Goal: Task Accomplishment & Management: Complete application form

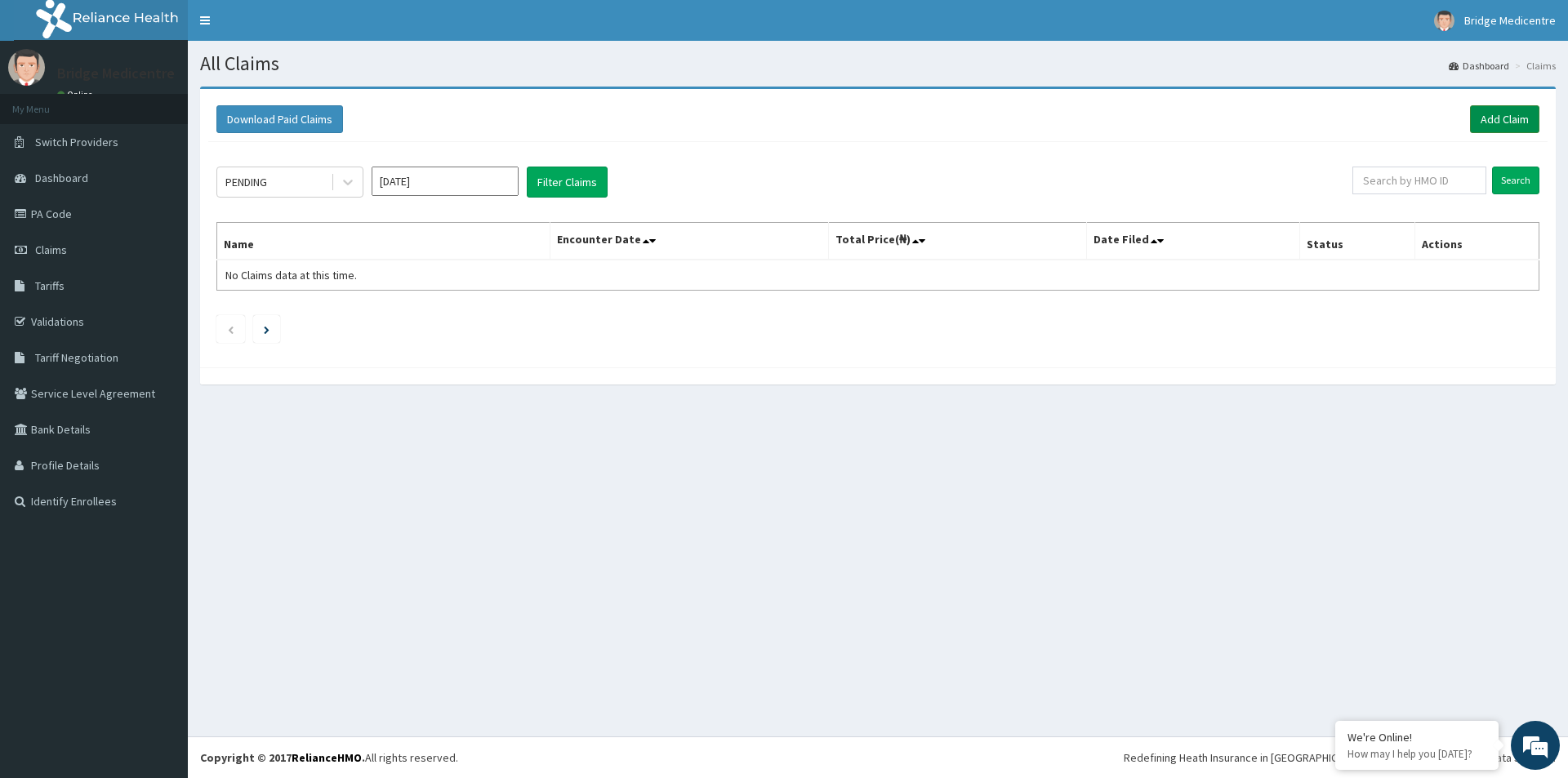
click at [1492, 110] on link "Add Claim" at bounding box center [1505, 119] width 69 height 28
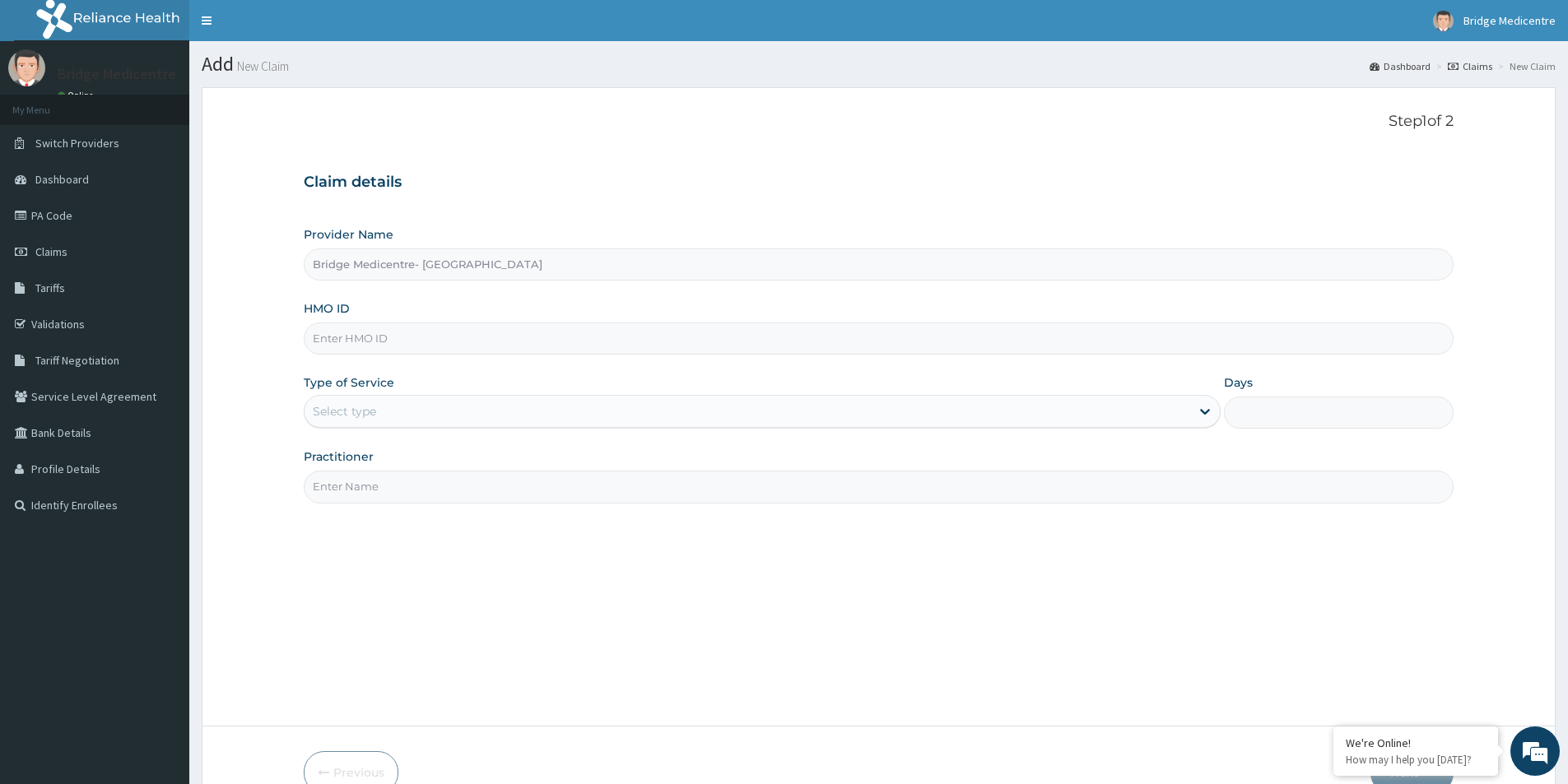
type input "Bridge Medicentre- [GEOGRAPHIC_DATA]"
paste input "TBC/10282/A"
type input "TBC/10282/A"
click at [647, 435] on div "Provider Name Bridge Medicentre- Victoria Island HMO ID TBC/10282/A Type of Ser…" at bounding box center [878, 365] width 1150 height 277
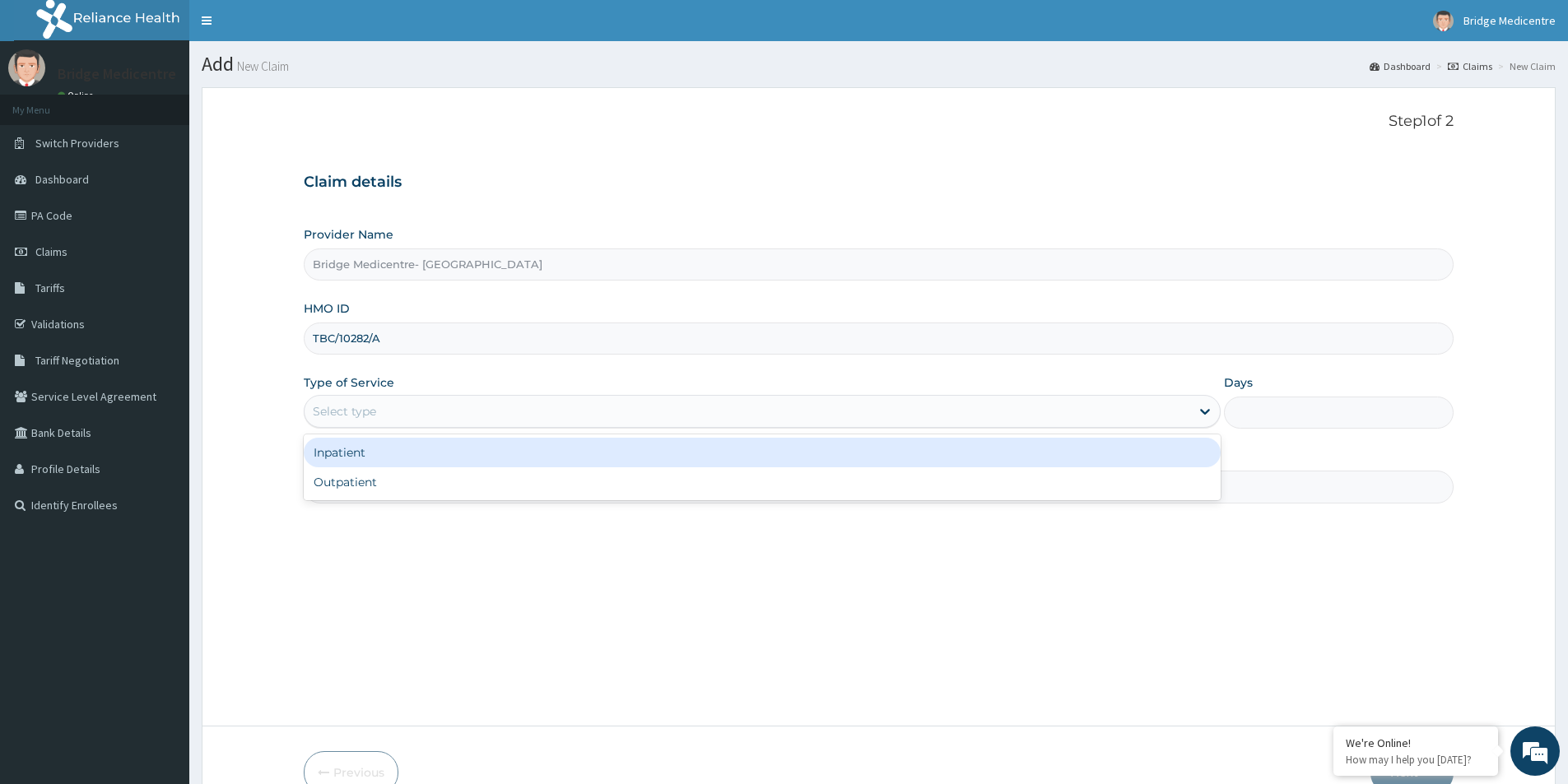
click at [647, 412] on div "Select type" at bounding box center [747, 411] width 886 height 26
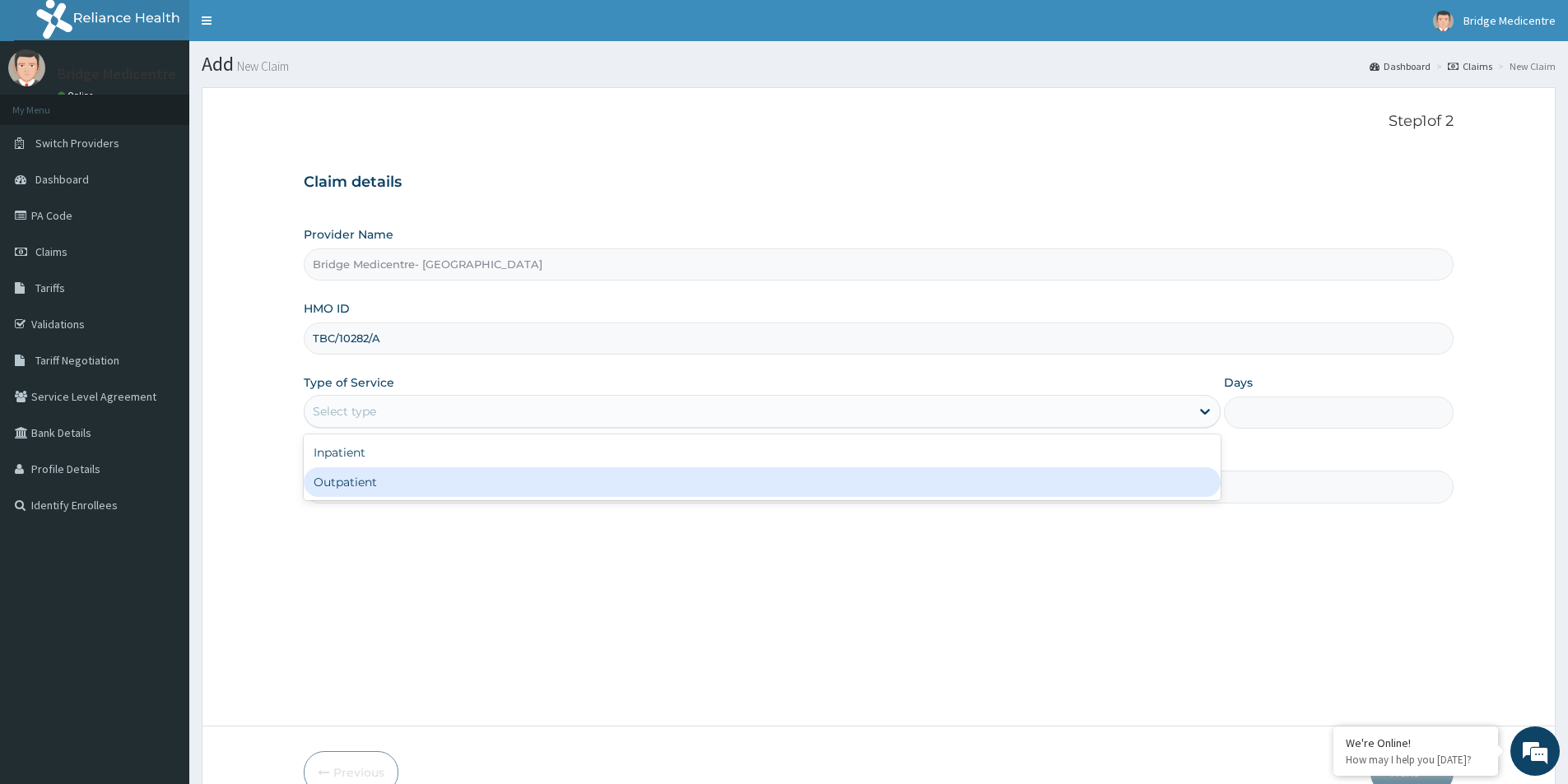
click at [535, 479] on div "Outpatient" at bounding box center [762, 482] width 917 height 30
type input "1"
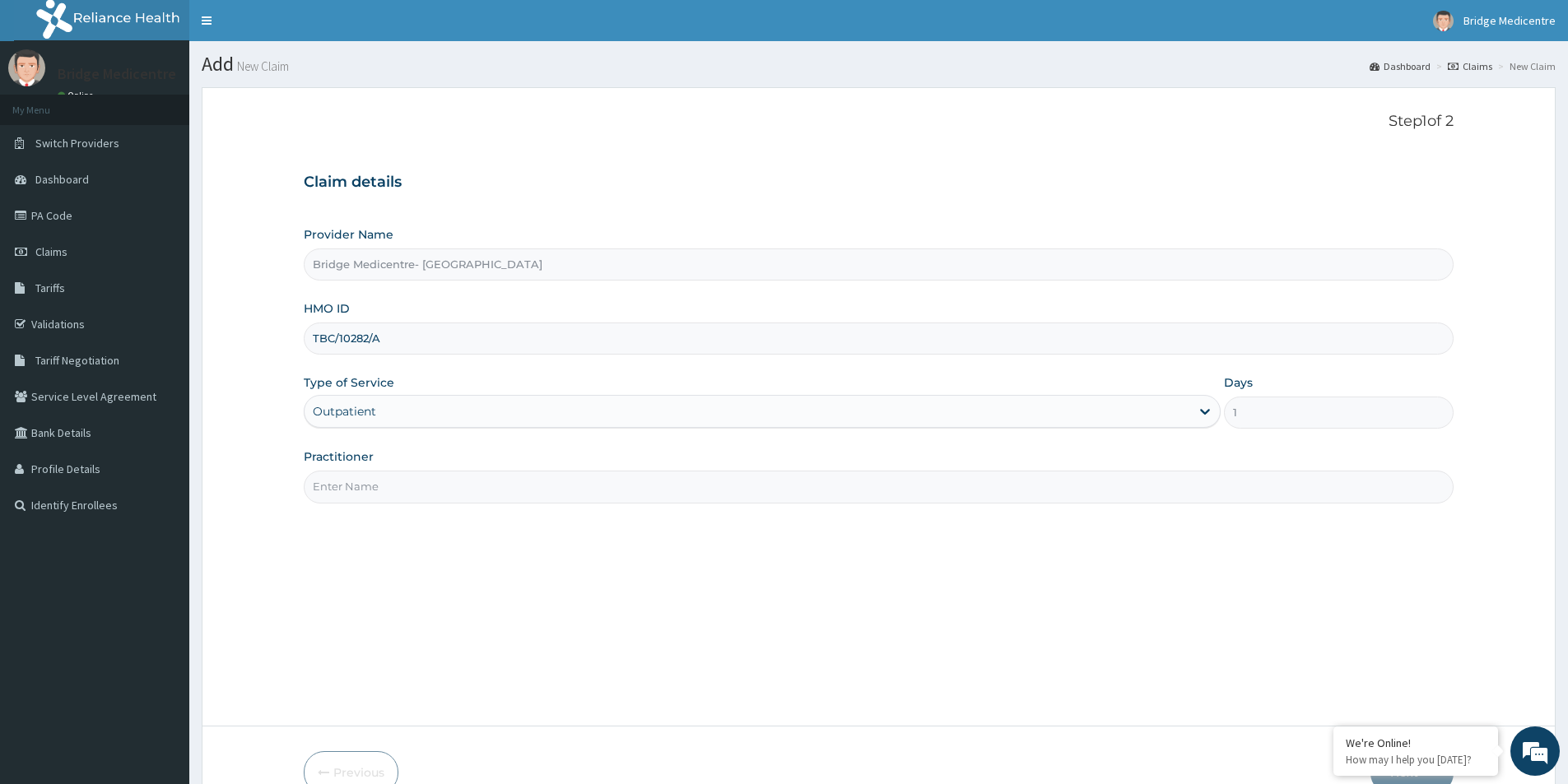
click at [727, 498] on input "Practitioner" at bounding box center [878, 486] width 1150 height 32
type input "[PERSON_NAME]"
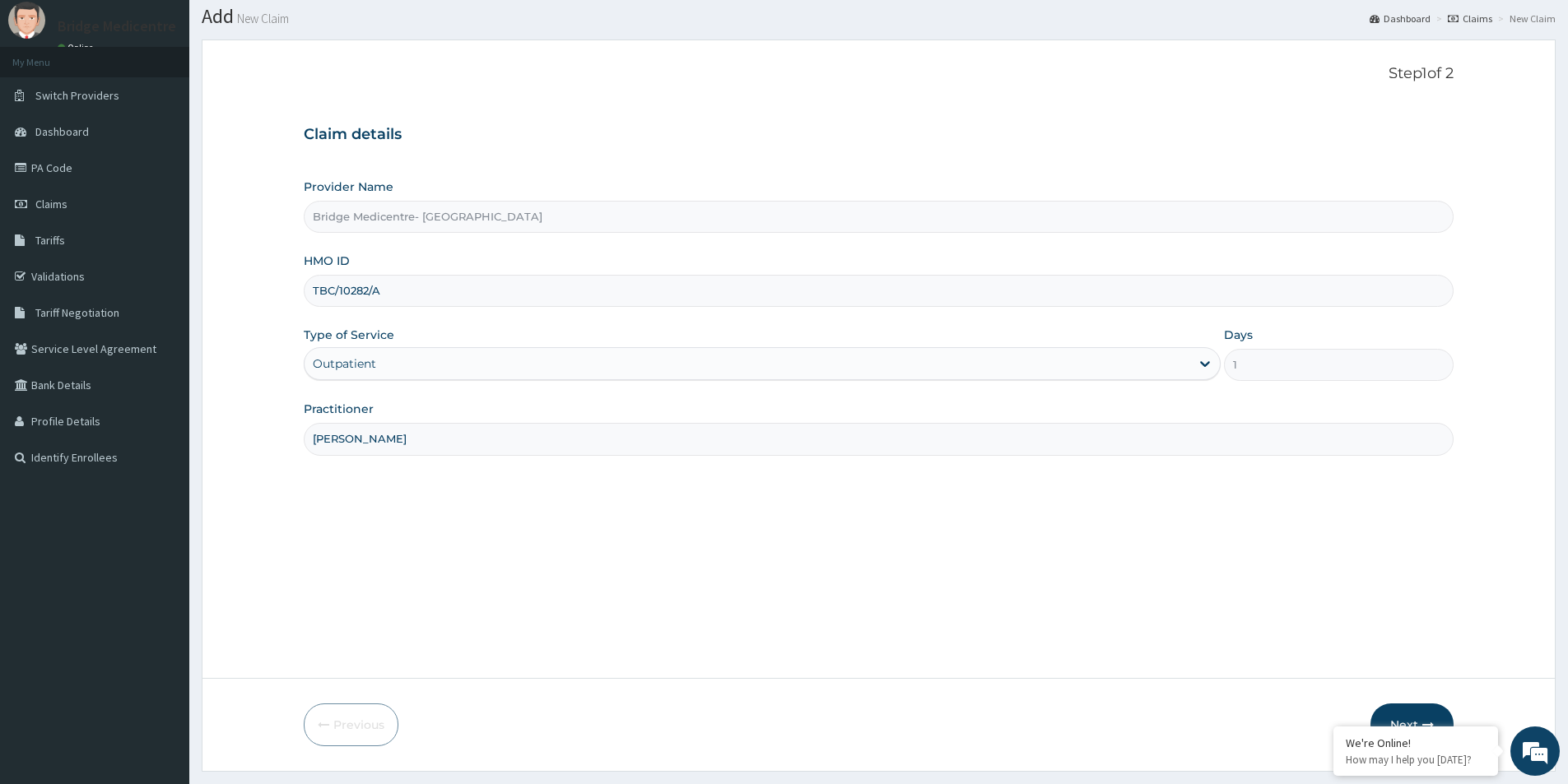
scroll to position [90, 0]
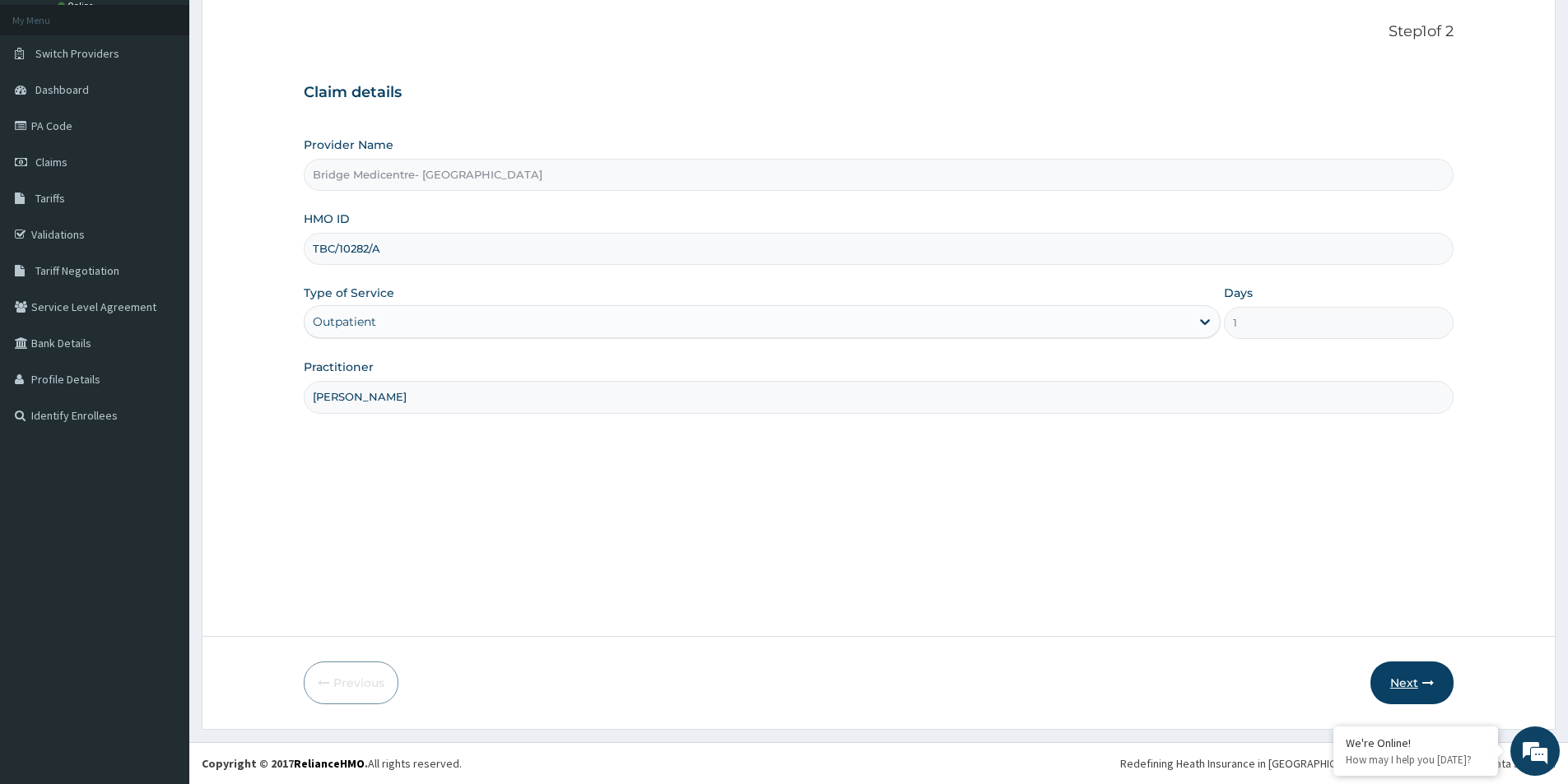
click at [1395, 668] on button "Next" at bounding box center [1411, 682] width 83 height 43
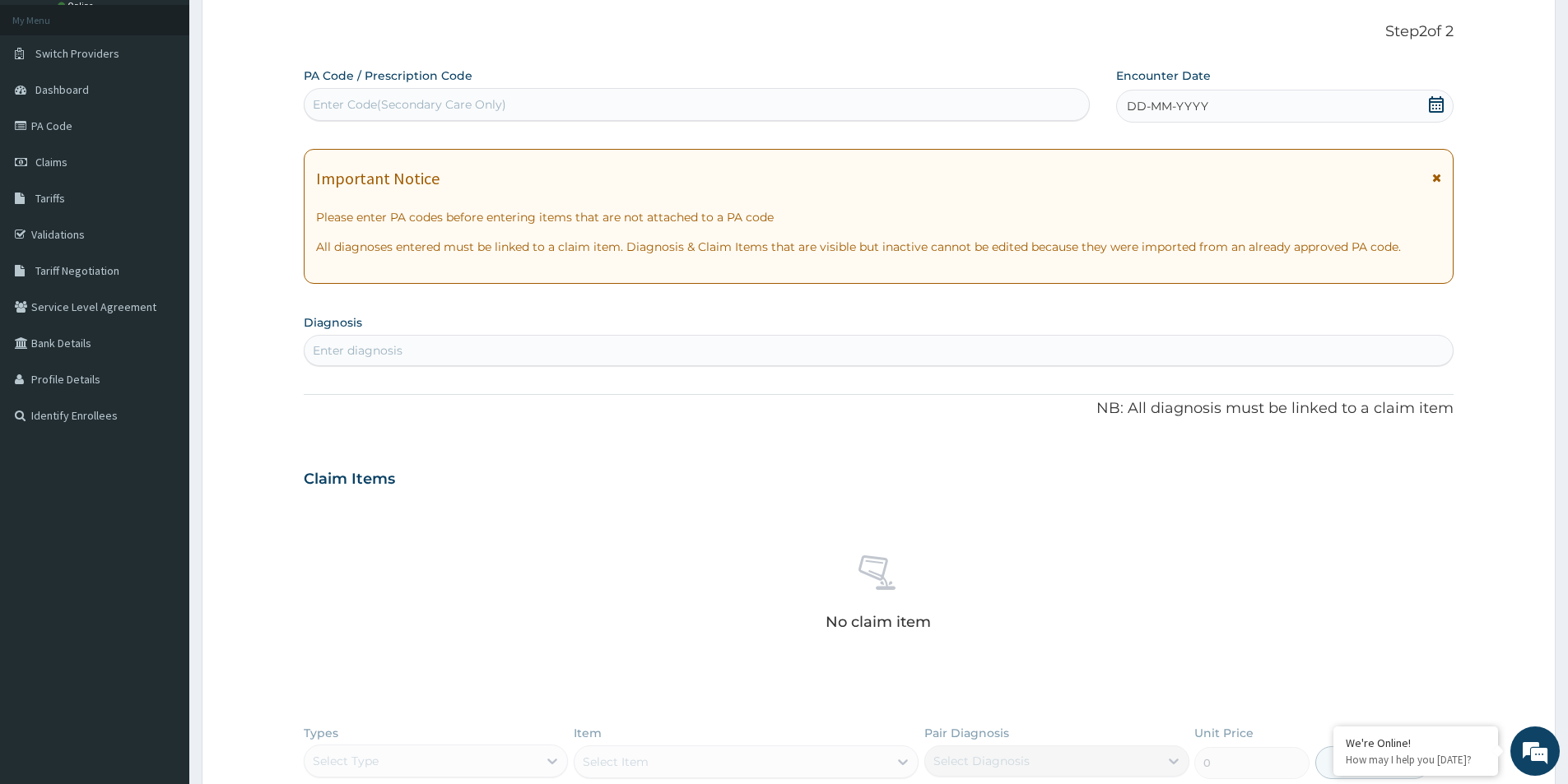
click at [1324, 92] on div "DD-MM-YYYY" at bounding box center [1283, 106] width 337 height 33
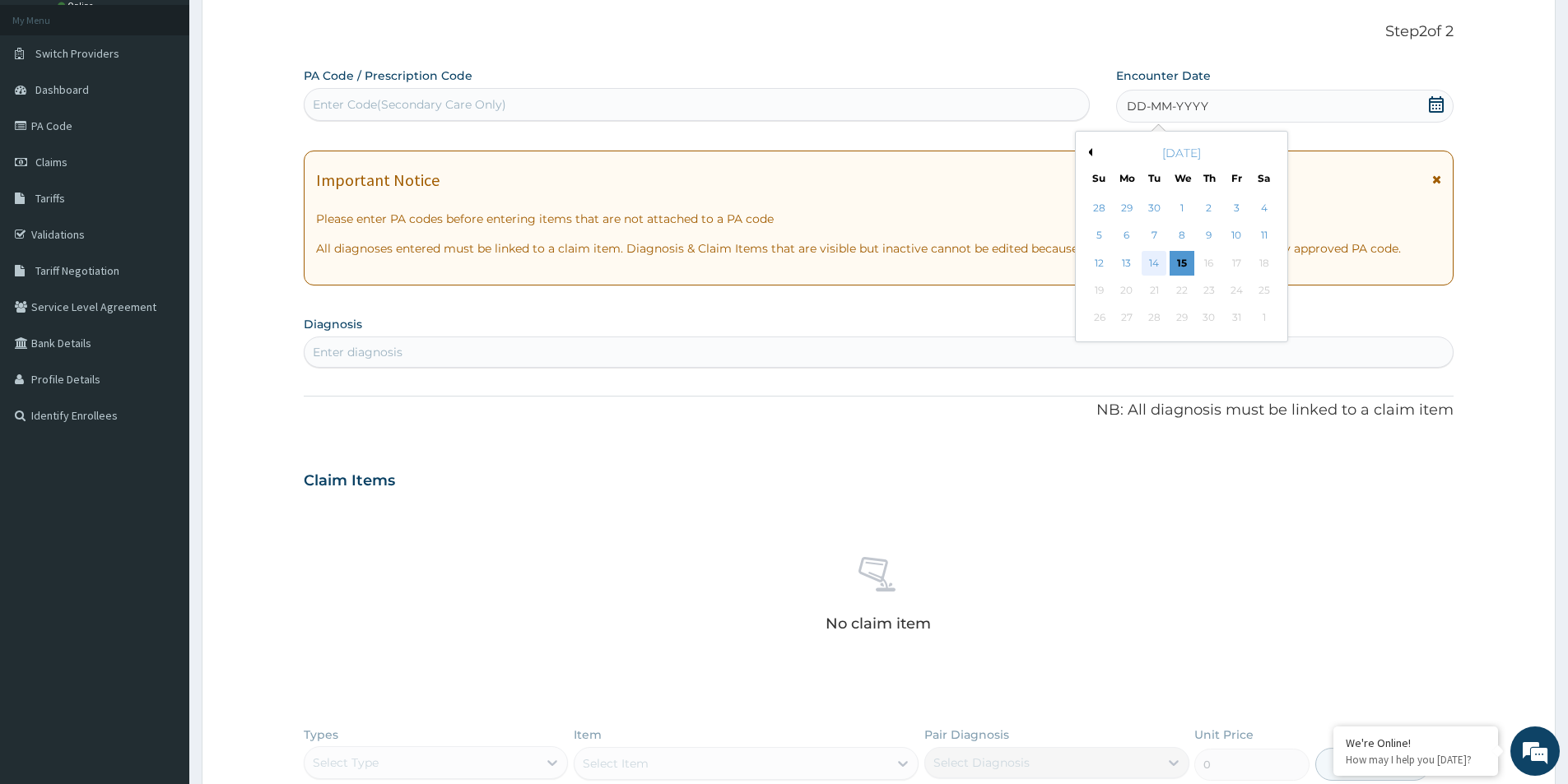
click at [1159, 269] on div "14" at bounding box center [1155, 263] width 25 height 25
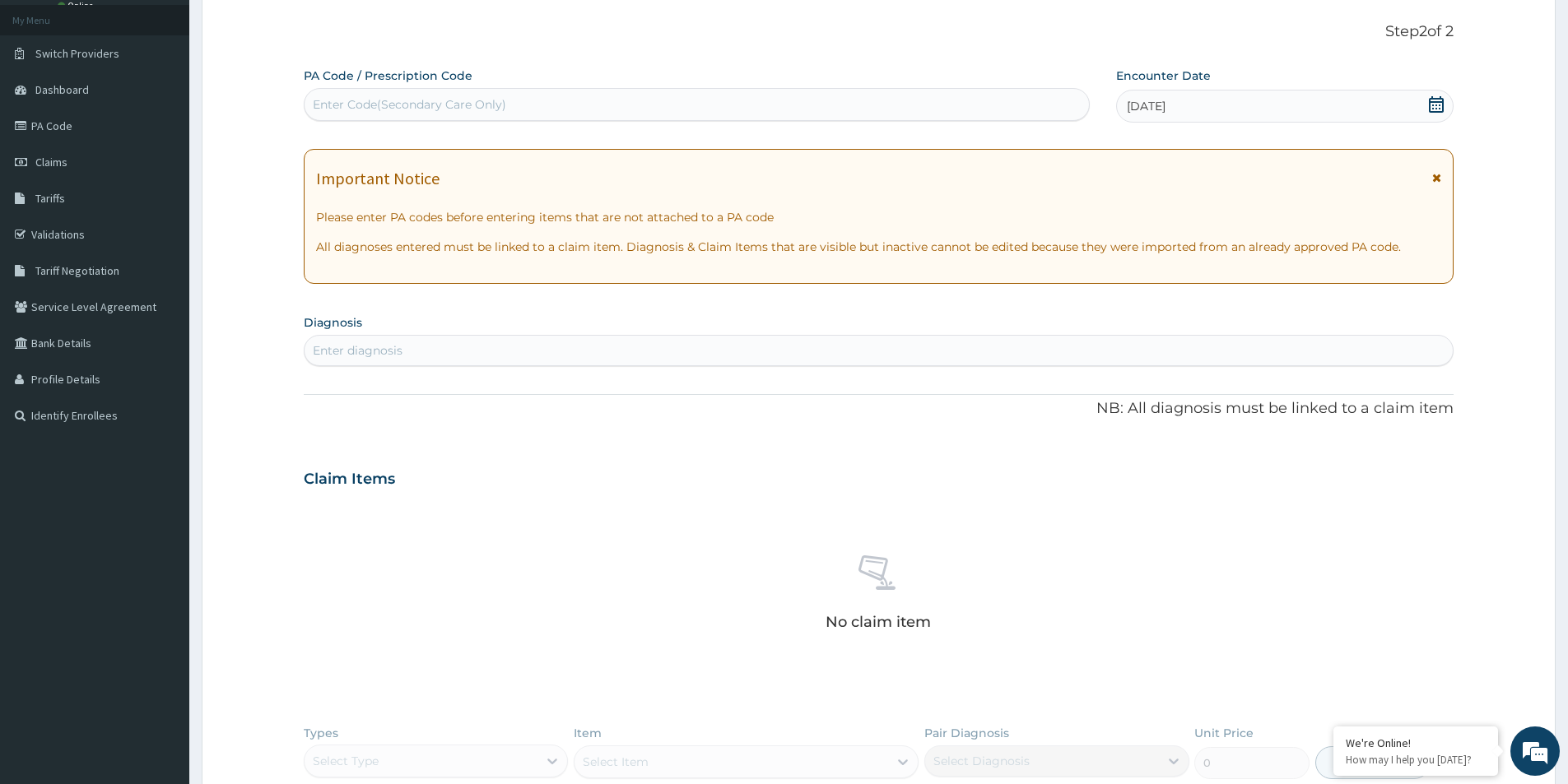
click at [529, 347] on div "Enter diagnosis" at bounding box center [878, 351] width 1148 height 26
type input "d"
type input "m"
type input "d"
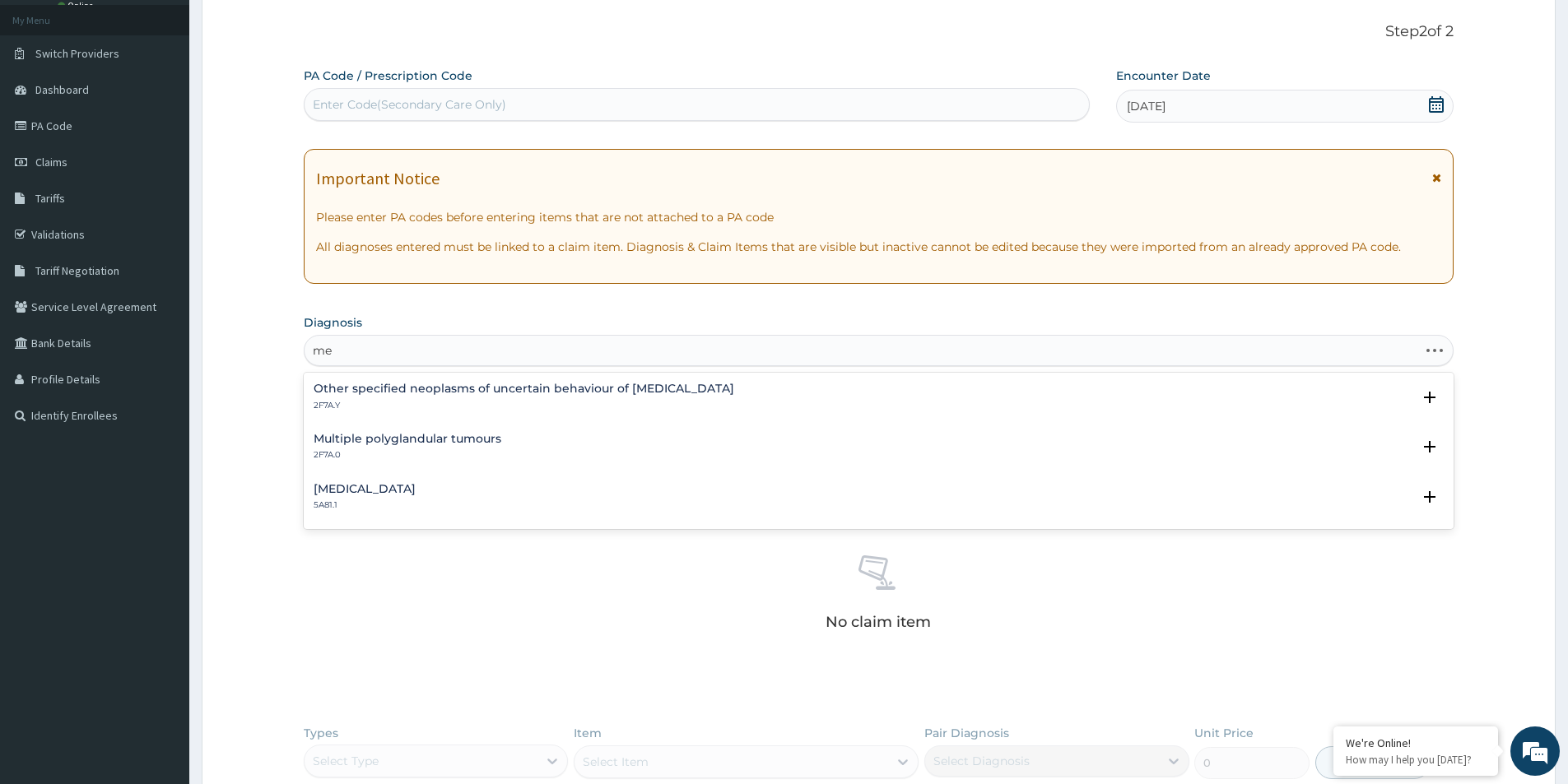
type input "m"
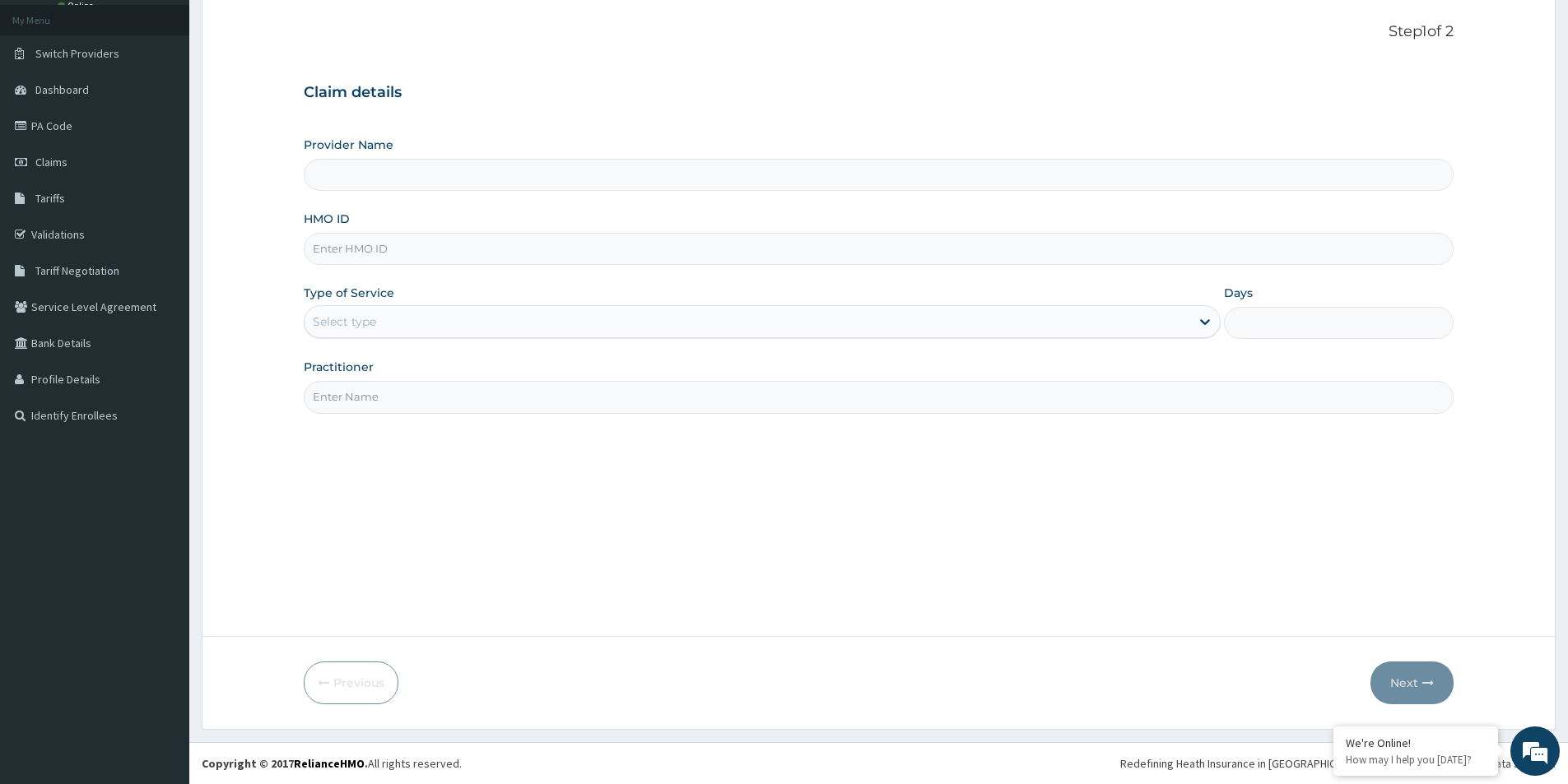
type input "Bridge Medicentre- [GEOGRAPHIC_DATA]"
paste input "TBC/10282/A"
type input "TBC/10282/A"
click at [477, 320] on div "Select type" at bounding box center [747, 322] width 886 height 26
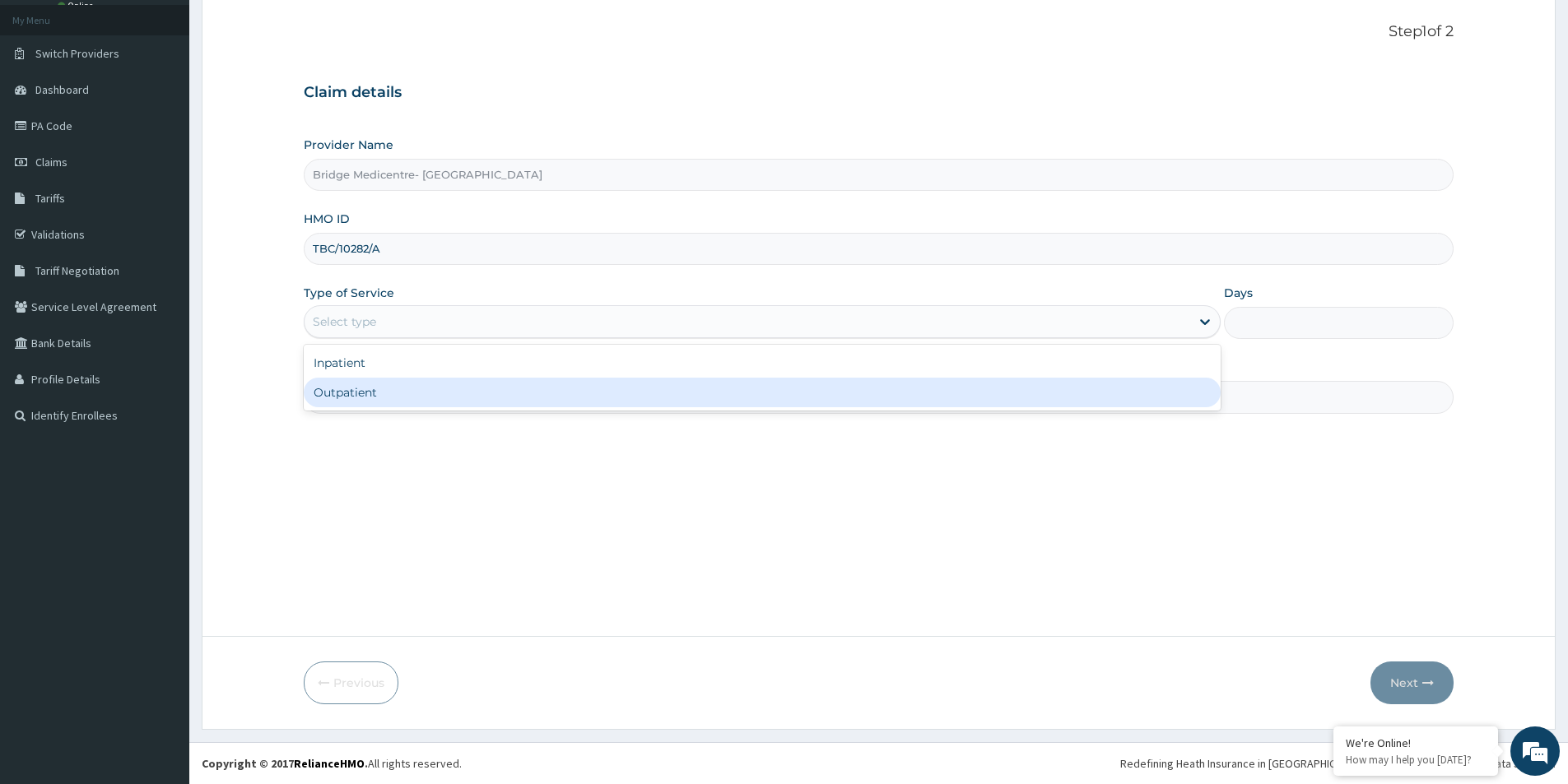
click at [592, 383] on div "Outpatient" at bounding box center [762, 392] width 917 height 30
type input "1"
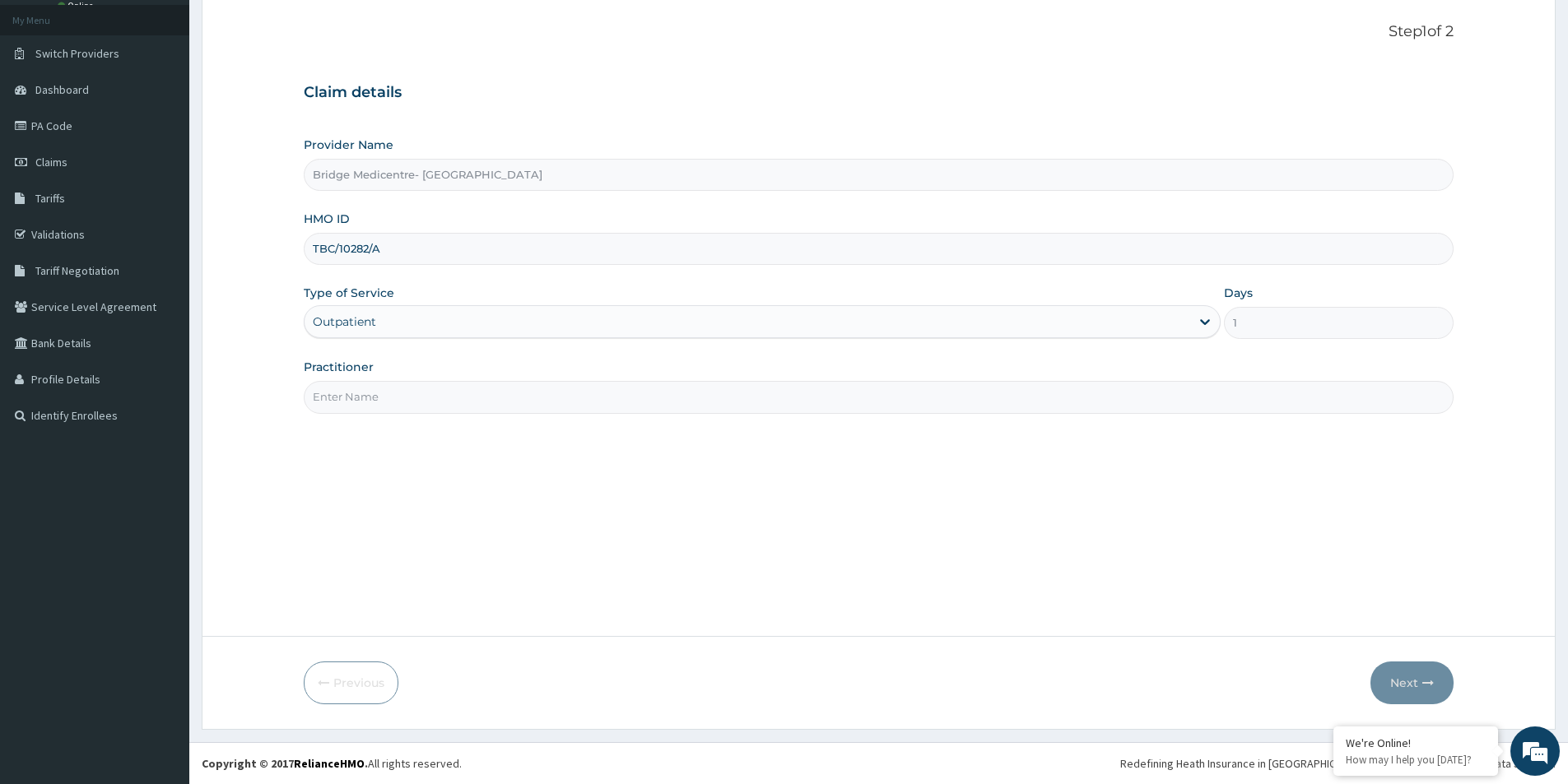
click at [708, 392] on input "Practitioner" at bounding box center [878, 396] width 1150 height 32
type input "[PERSON_NAME]"
click at [1407, 681] on button "Next" at bounding box center [1411, 682] width 83 height 43
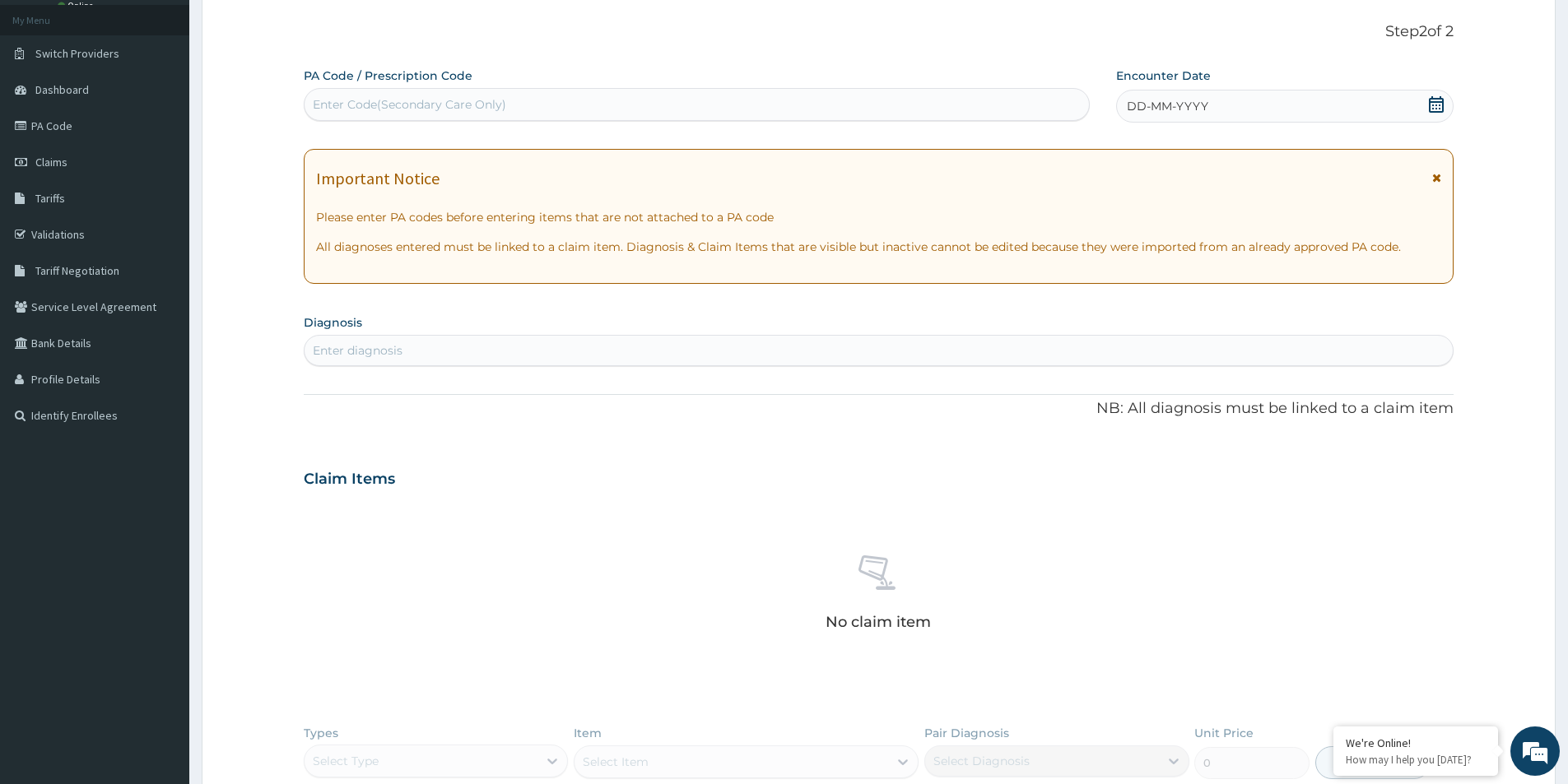
click at [1437, 107] on icon at bounding box center [1435, 104] width 16 height 16
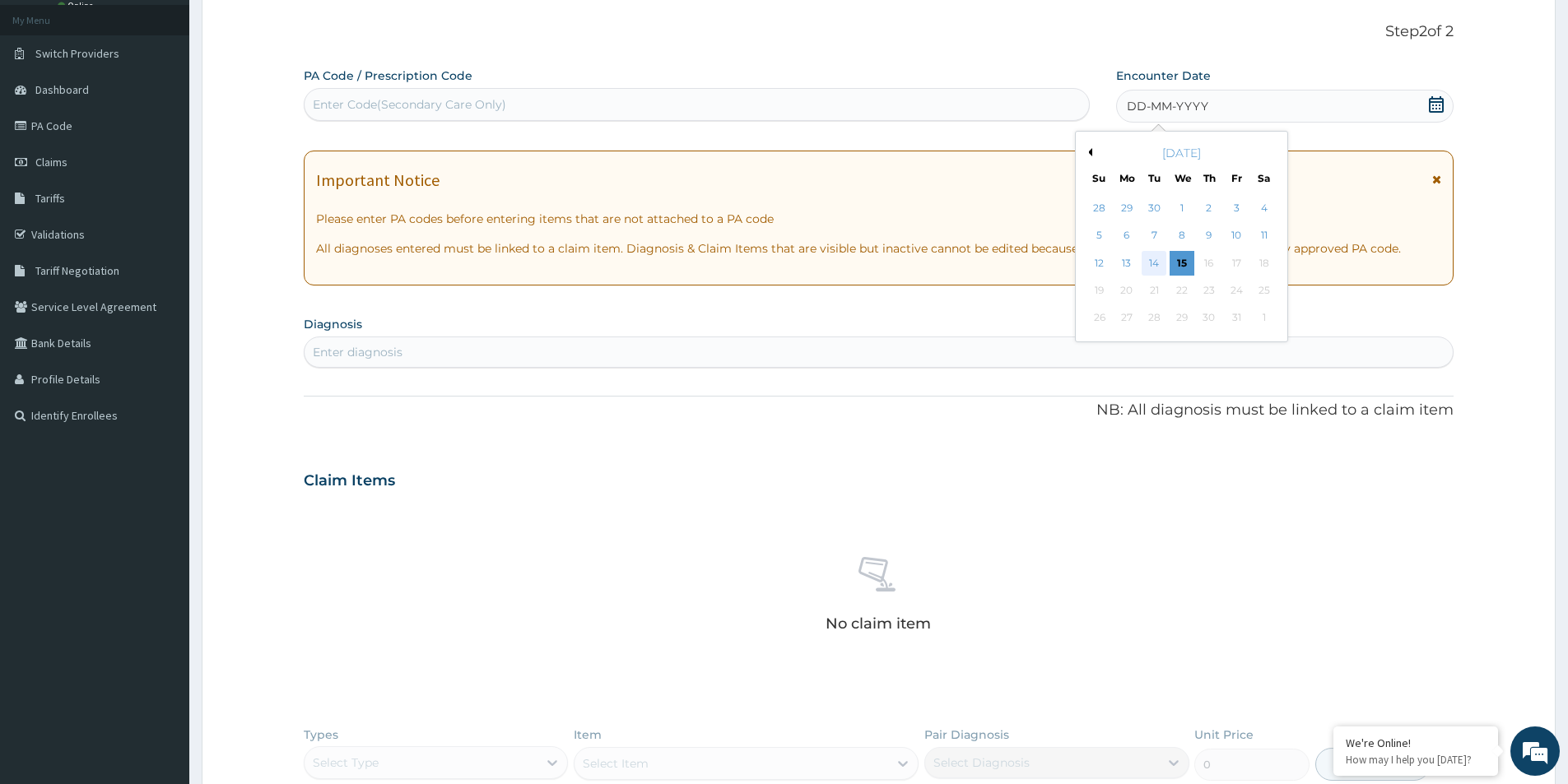
click at [1151, 264] on div "14" at bounding box center [1155, 263] width 25 height 25
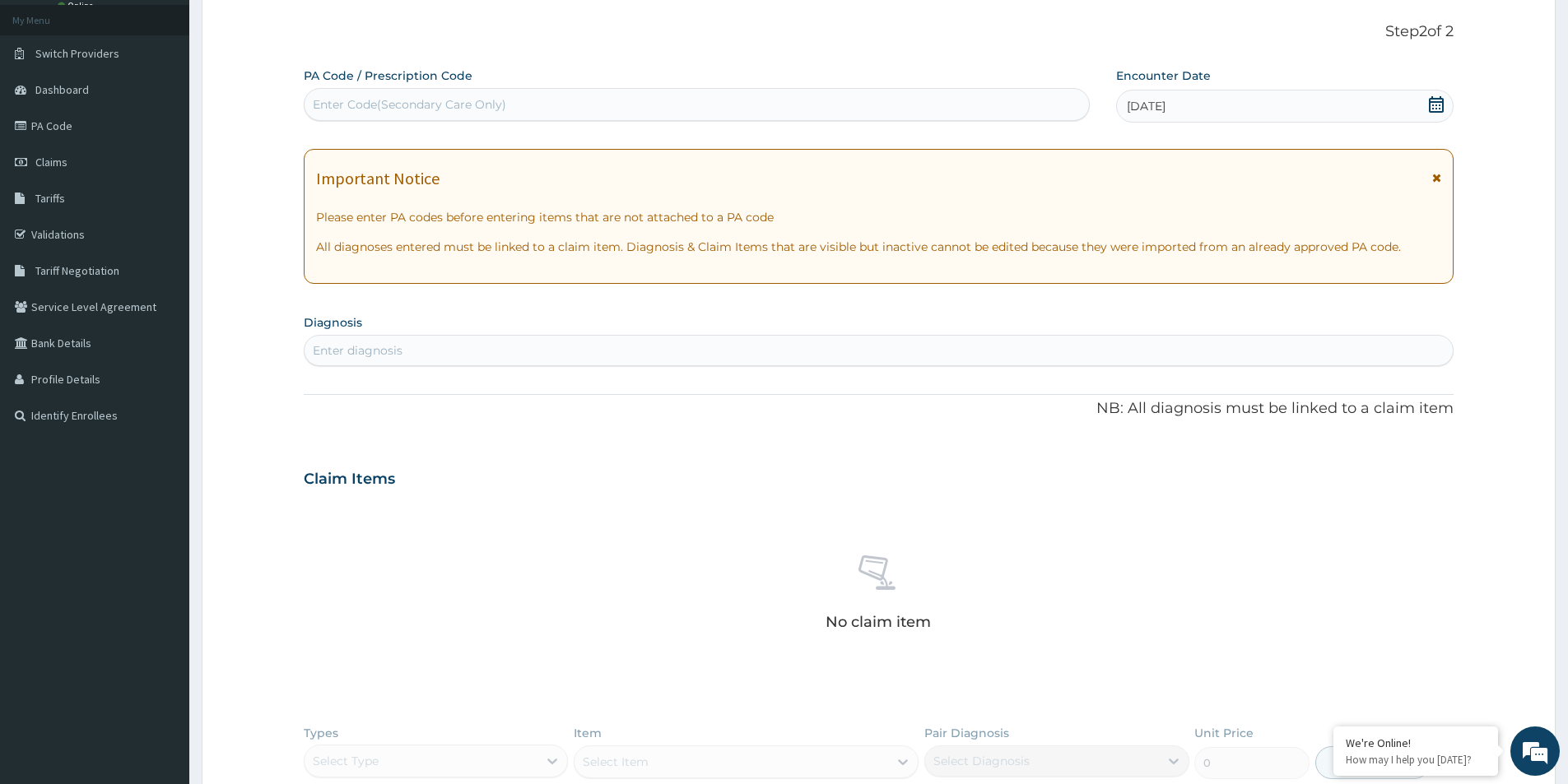
click at [467, 358] on div "Enter diagnosis" at bounding box center [878, 351] width 1148 height 26
type input "u"
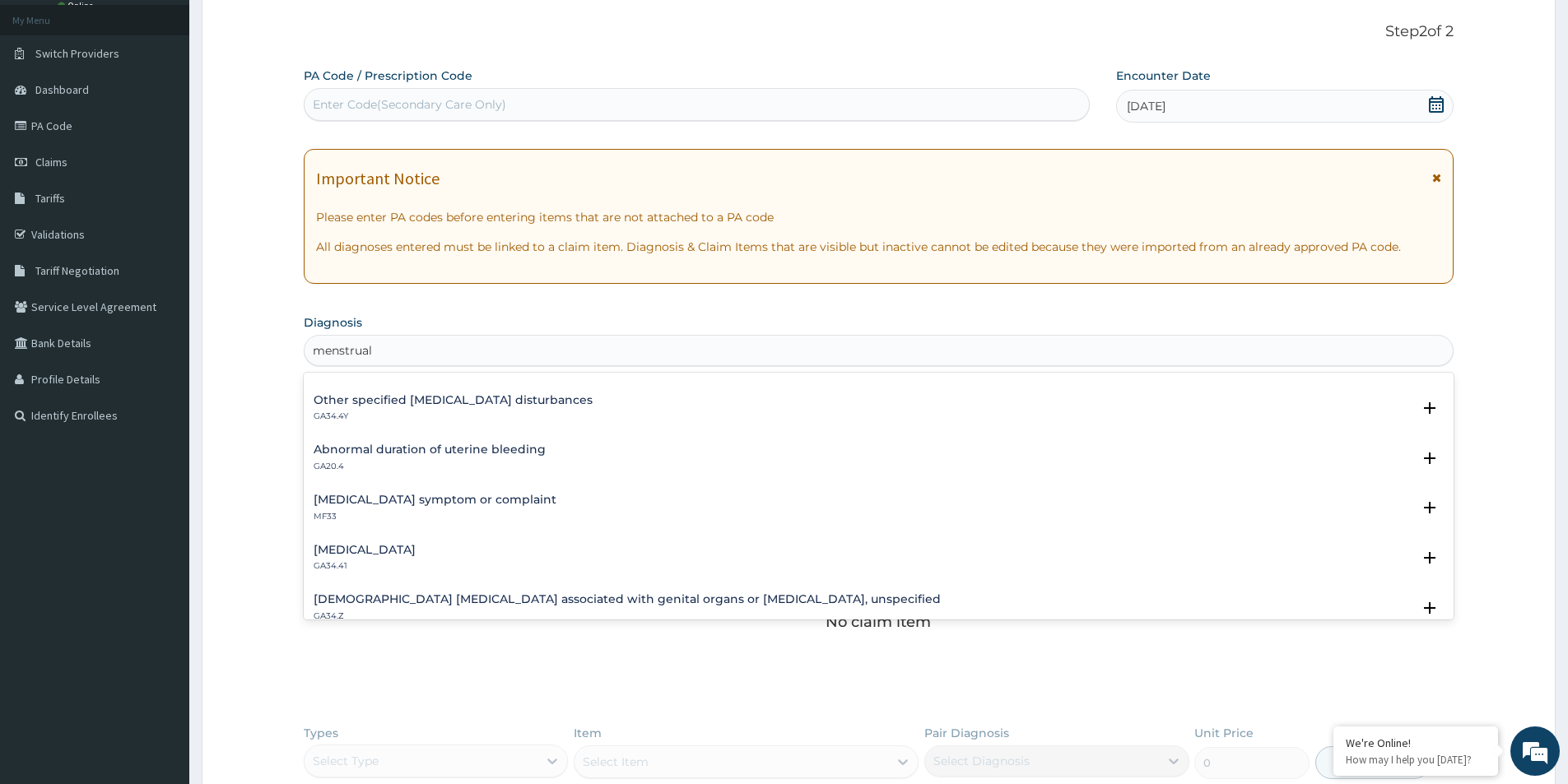
scroll to position [1058, 0]
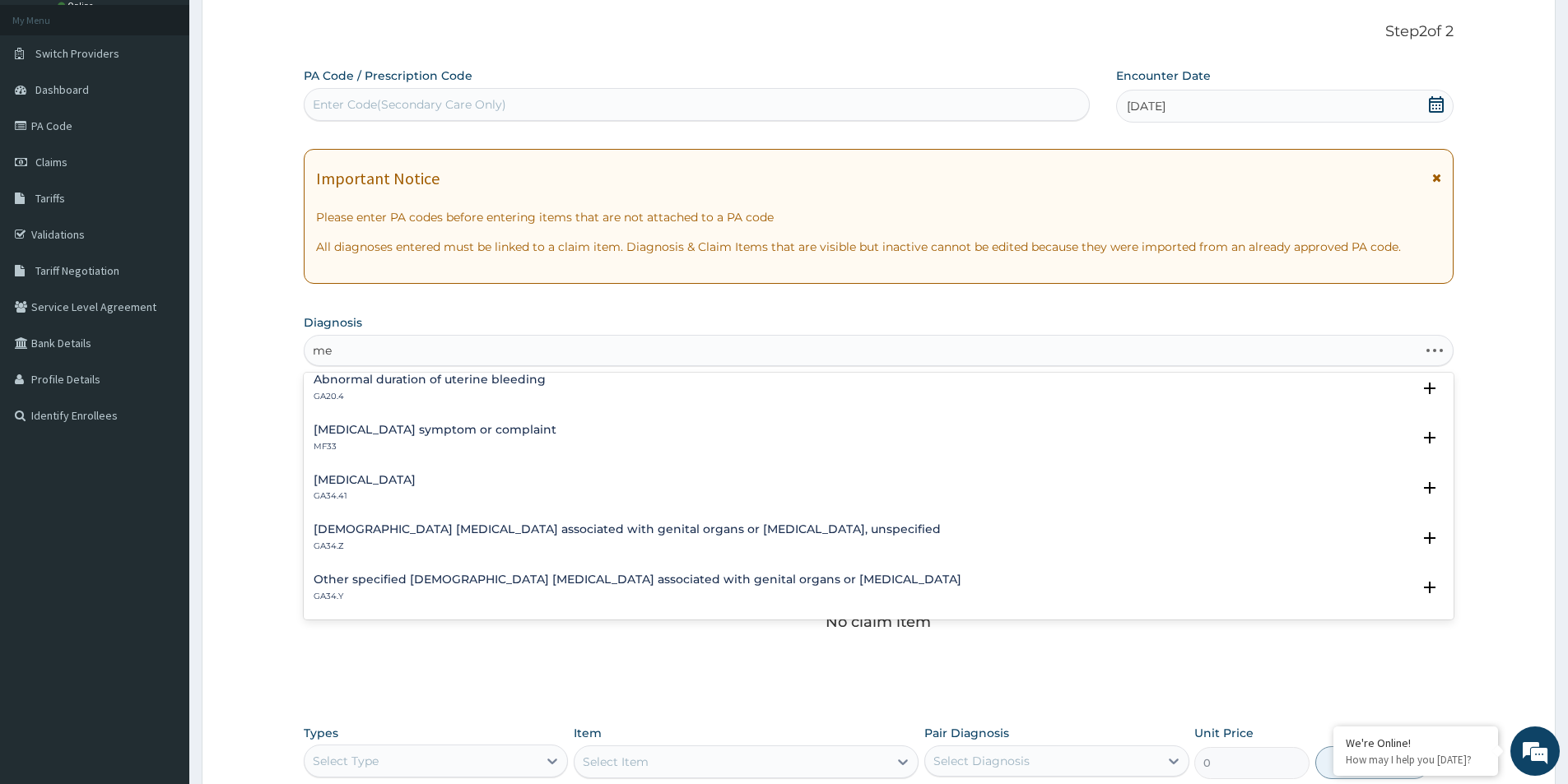
type input "m"
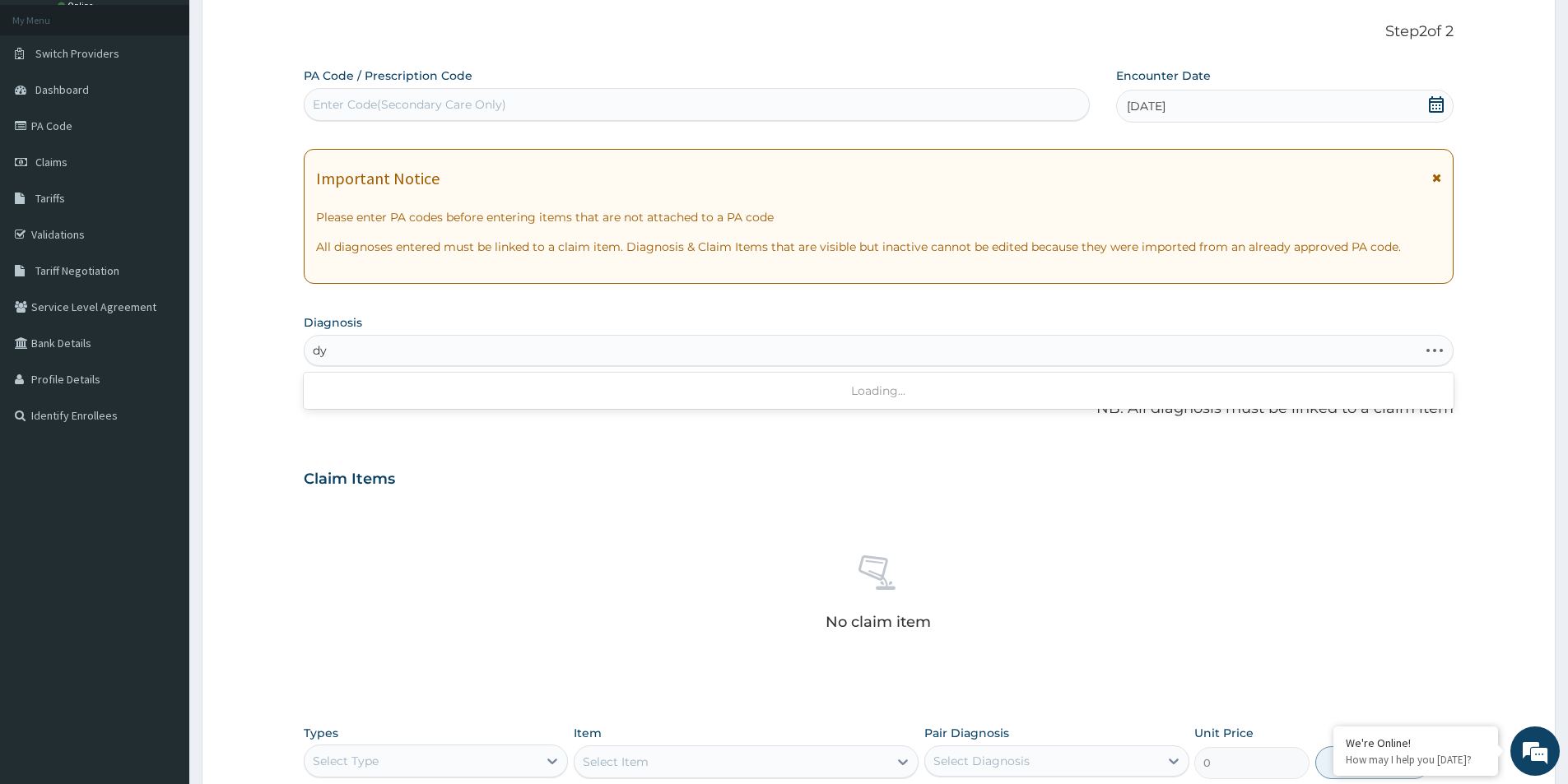
type input "d"
type input "menstrual"
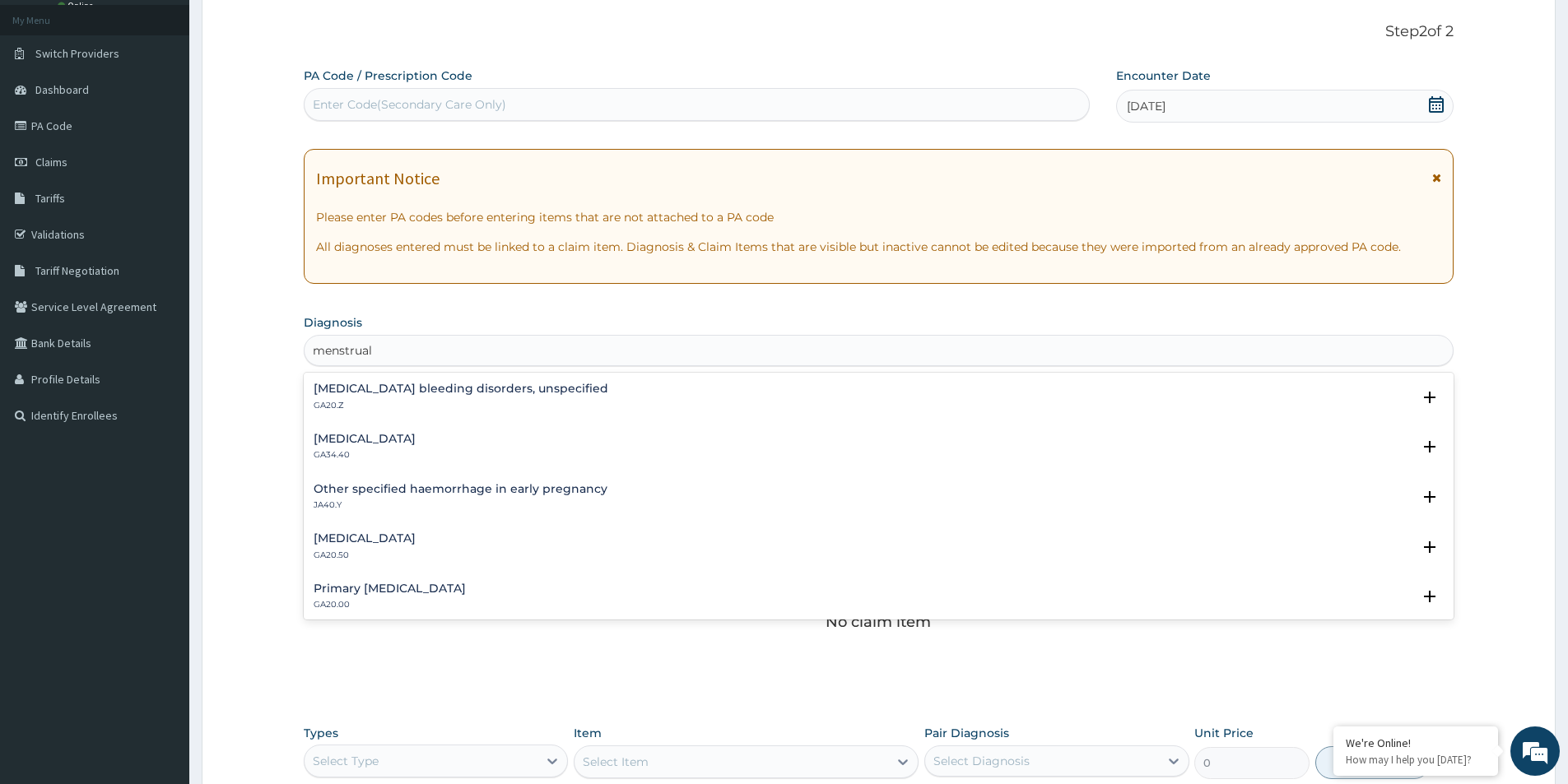
click at [607, 391] on div "[MEDICAL_DATA] bleeding disorders, unspecified GA20.Z" at bounding box center [878, 396] width 1130 height 29
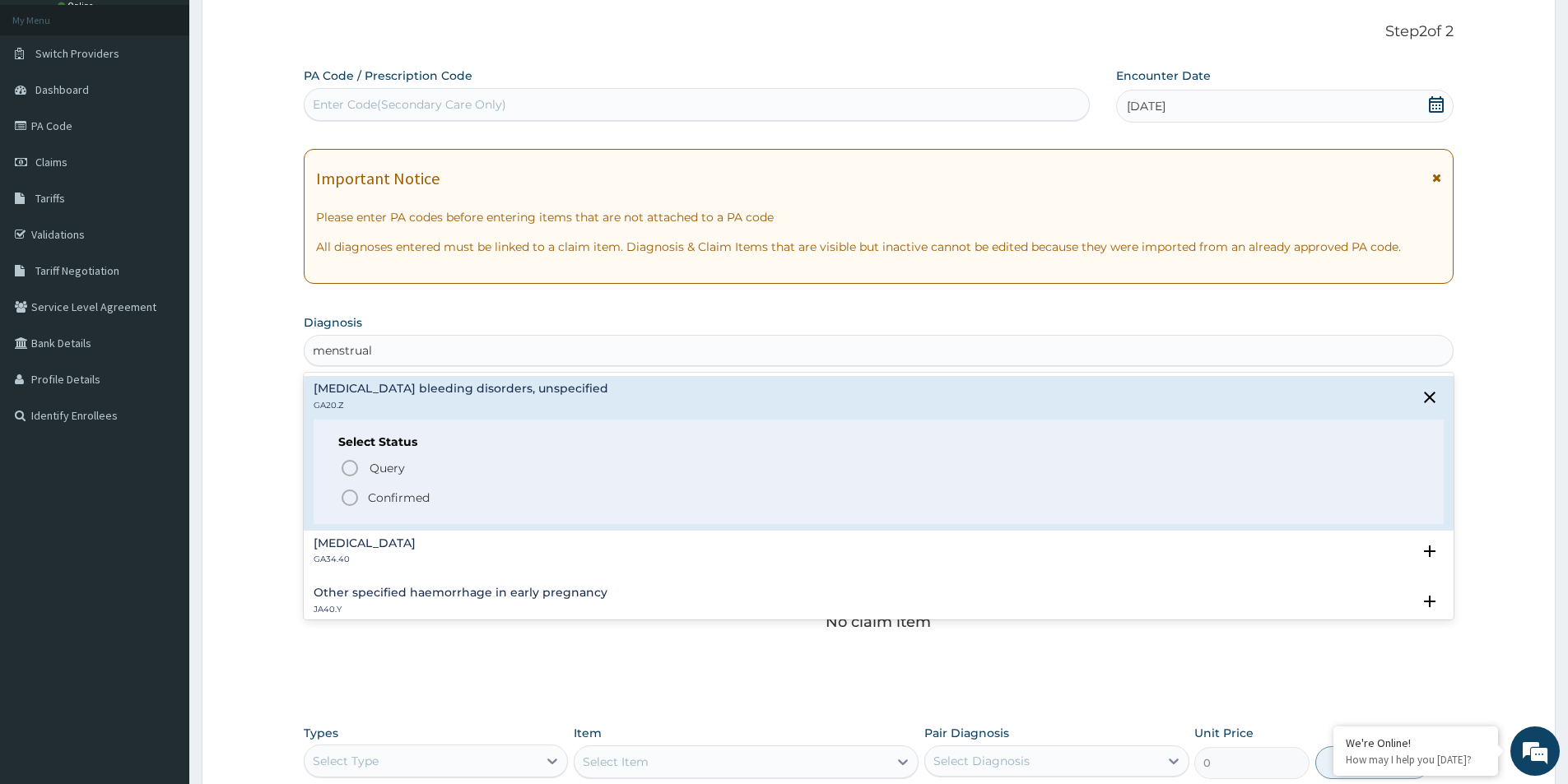
click at [372, 496] on p "Confirmed" at bounding box center [398, 497] width 62 height 16
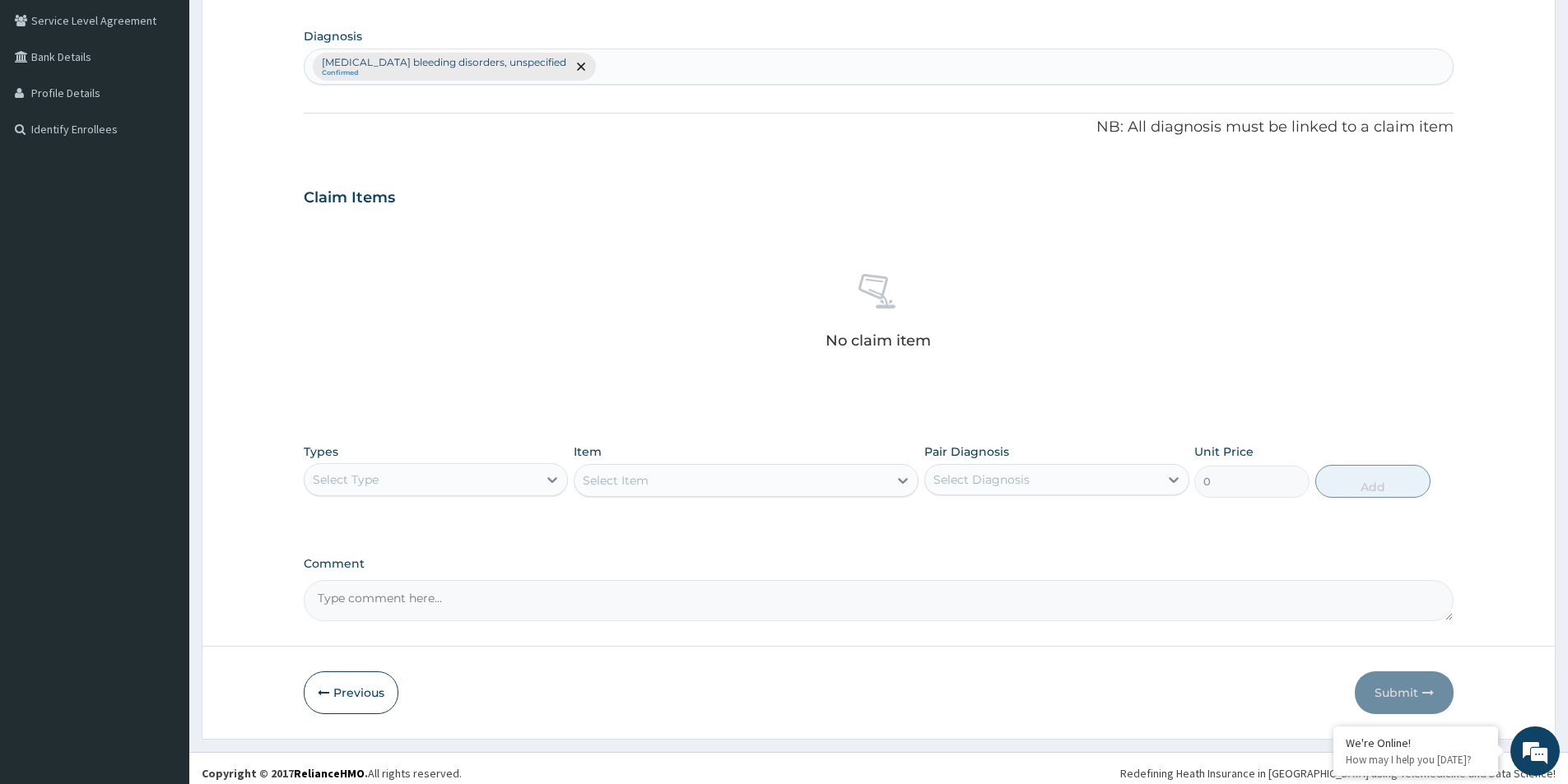
scroll to position [386, 0]
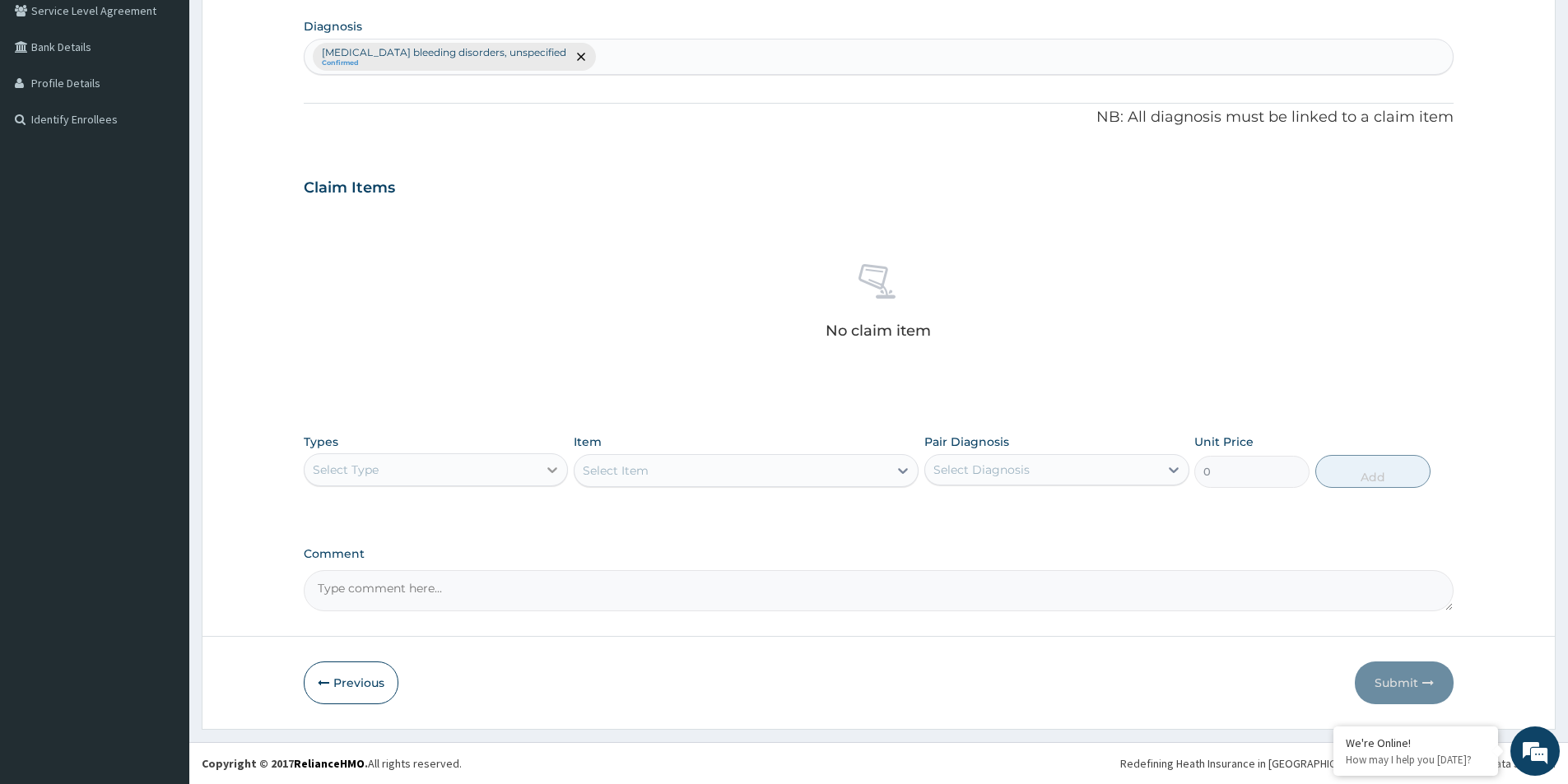
click at [539, 466] on div at bounding box center [552, 470] width 30 height 30
click at [398, 573] on div "Procedures" at bounding box center [435, 570] width 264 height 30
click at [764, 468] on div "Select Item" at bounding box center [745, 470] width 345 height 33
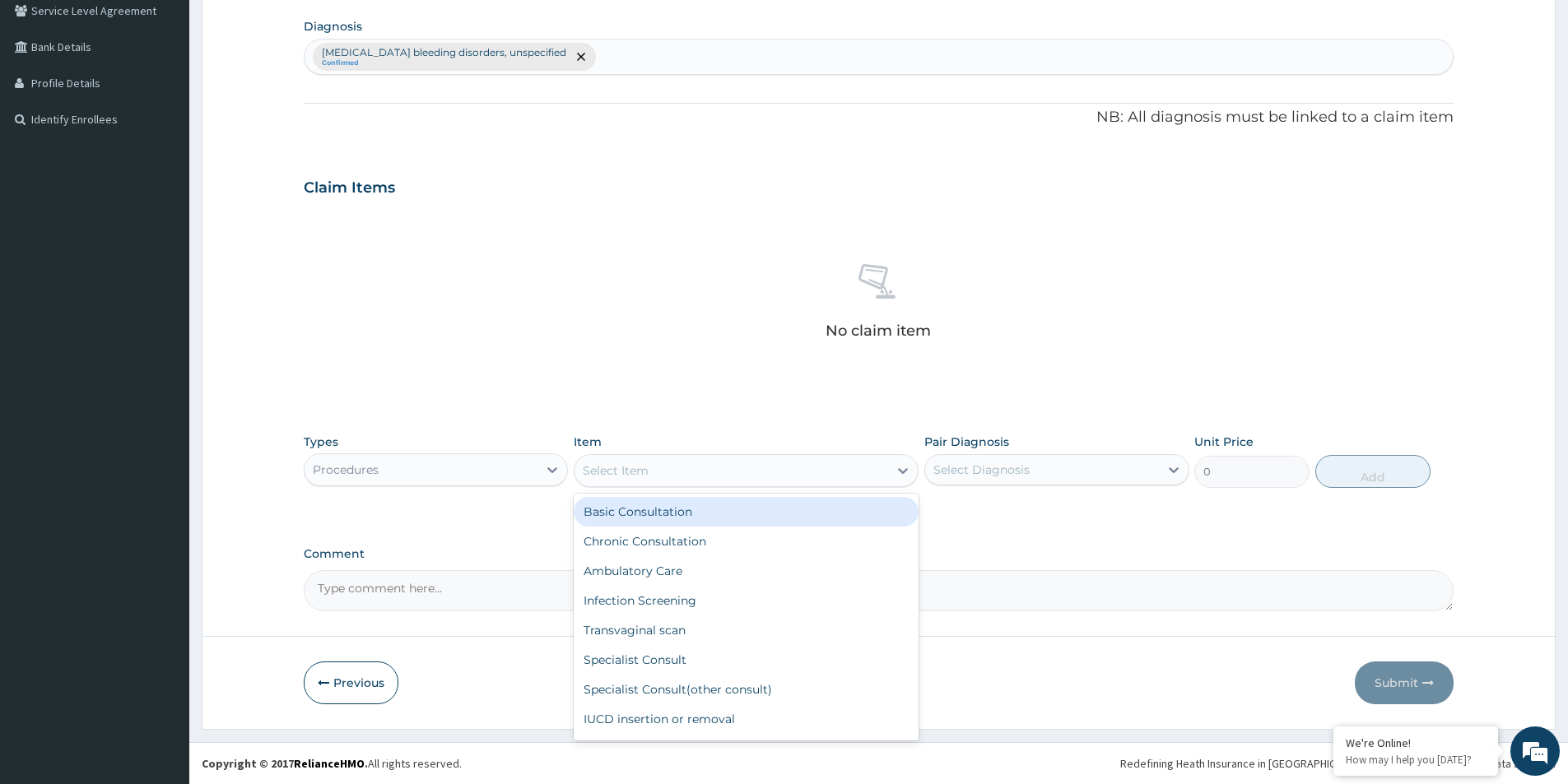
click at [895, 465] on icon at bounding box center [903, 470] width 16 height 16
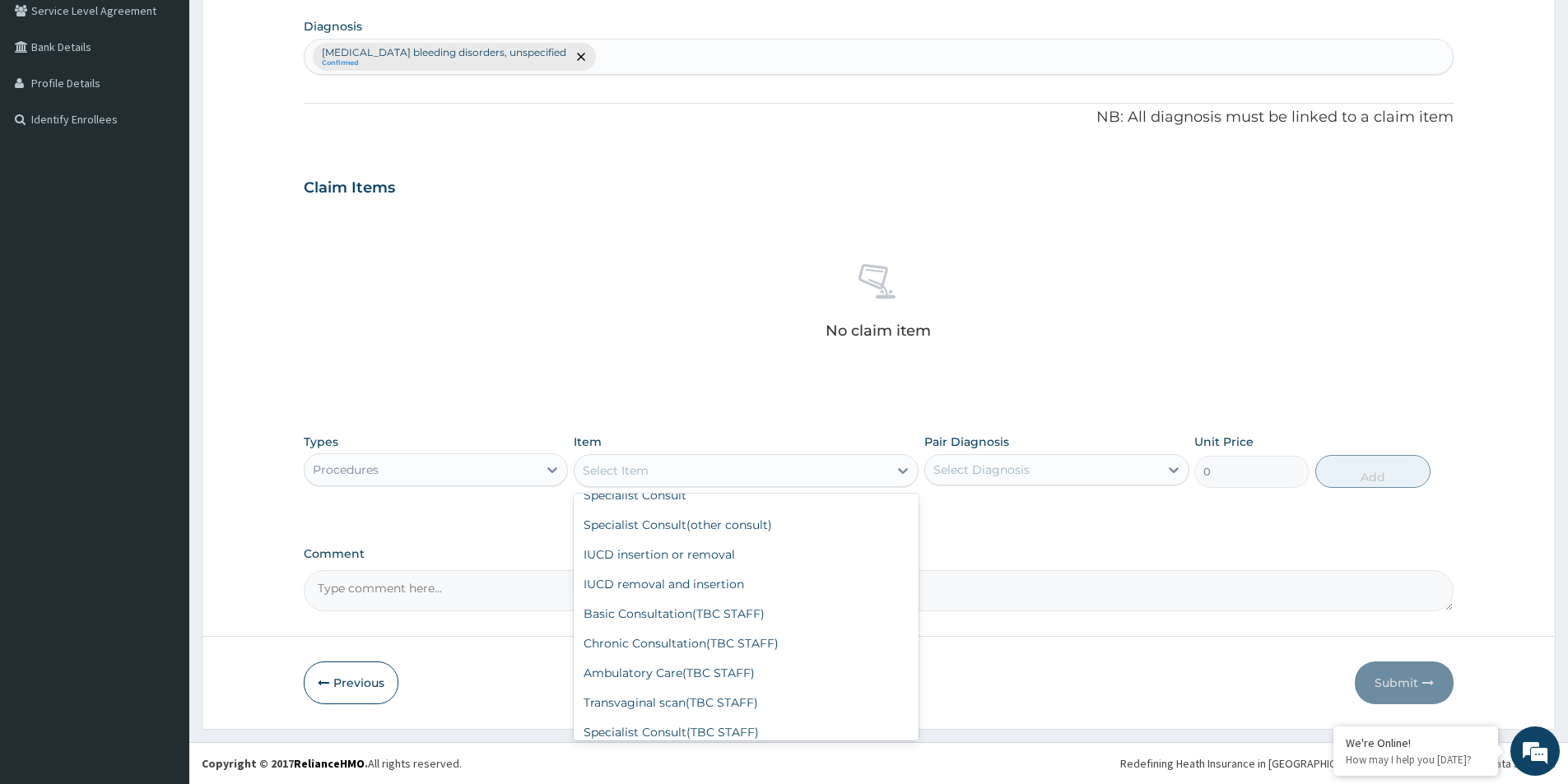
scroll to position [247, 0]
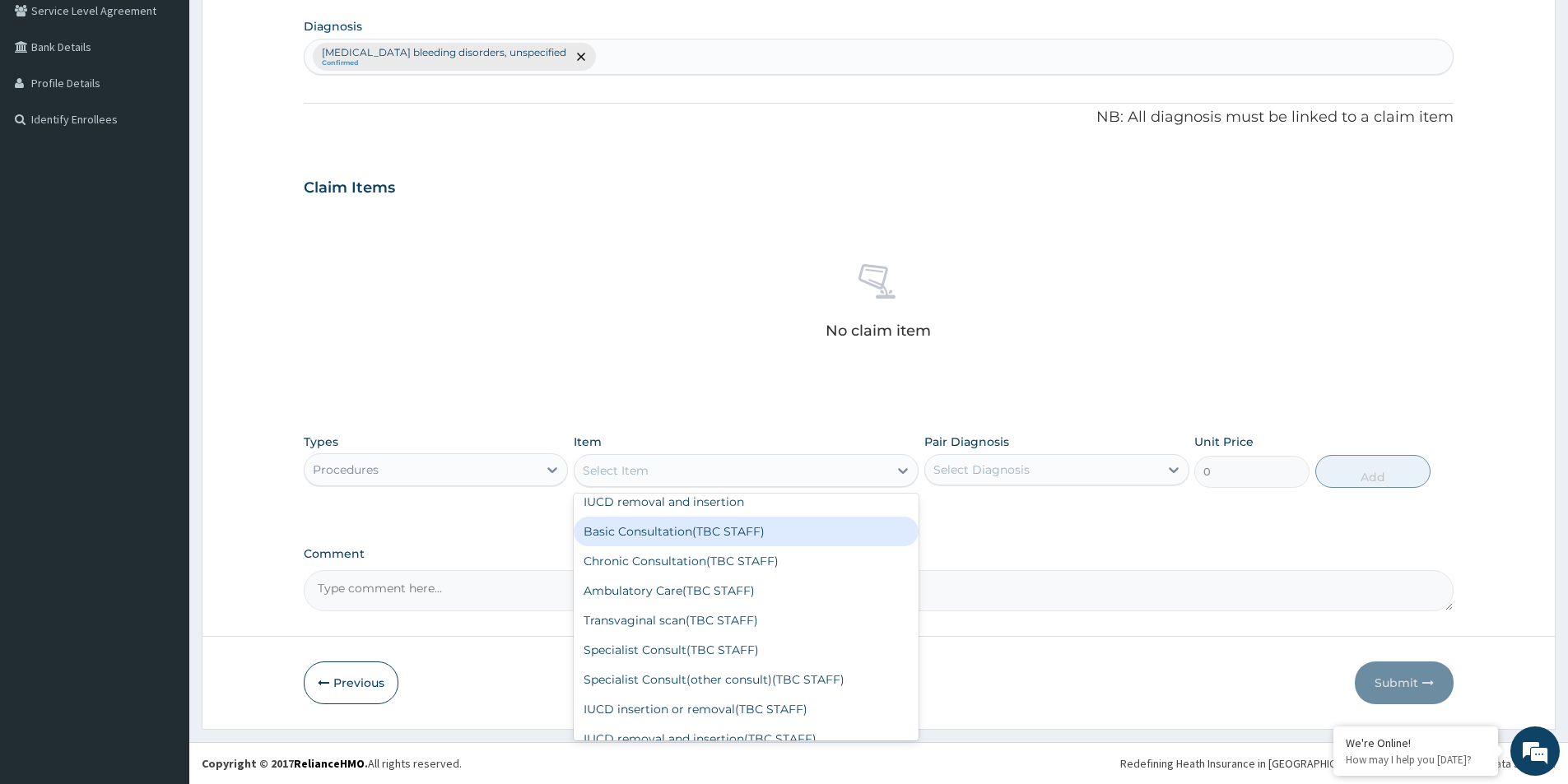
click at [743, 539] on div "Basic Consultation(TBC STAFF)" at bounding box center [745, 531] width 345 height 30
type input "6000"
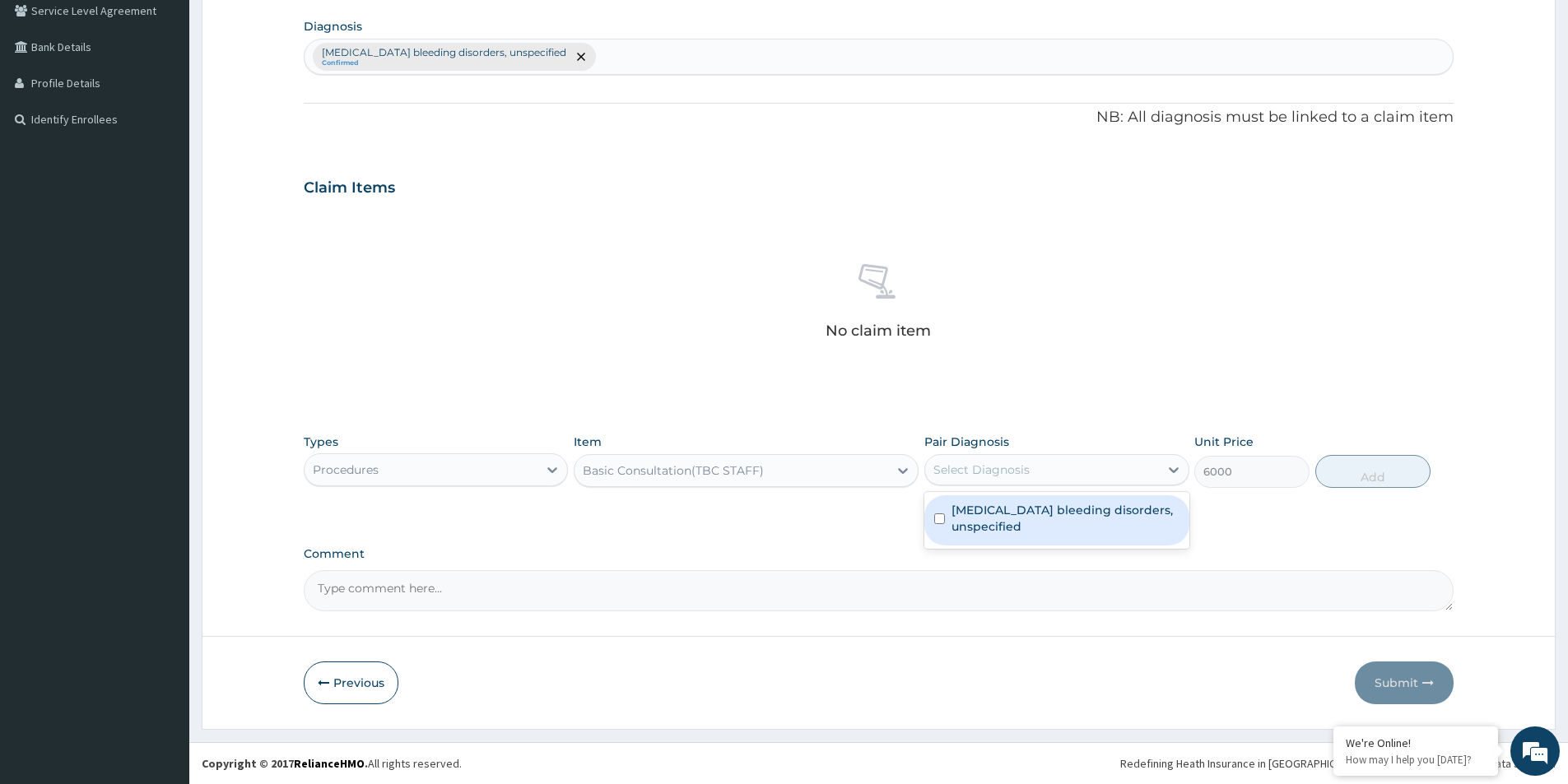
click at [1016, 469] on div "Select Diagnosis" at bounding box center [981, 469] width 96 height 16
click at [998, 525] on label "[MEDICAL_DATA] bleeding disorders, unspecified" at bounding box center [1064, 518] width 227 height 33
checkbox input "true"
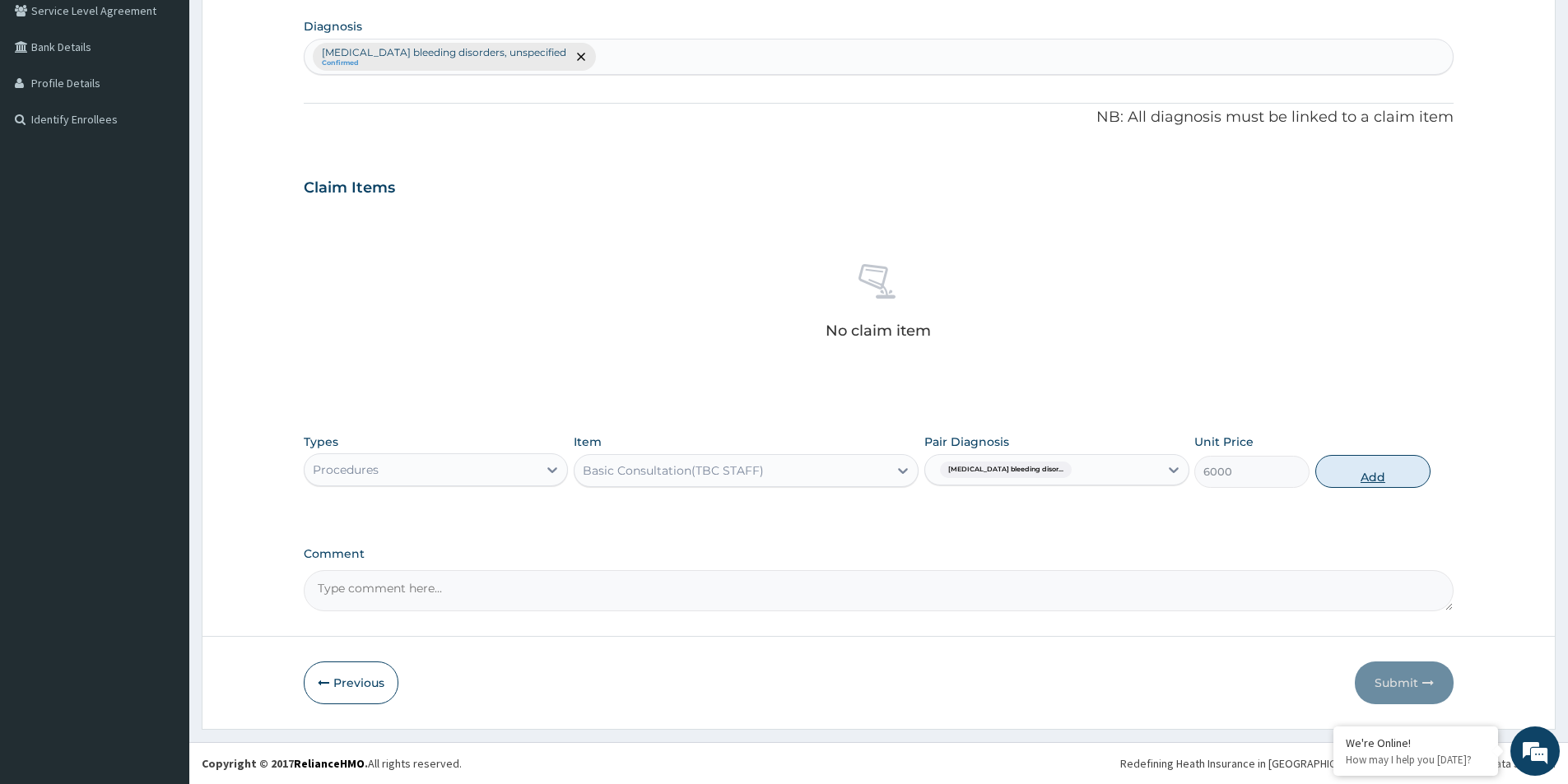
click at [1417, 472] on button "Add" at bounding box center [1372, 471] width 115 height 33
type input "0"
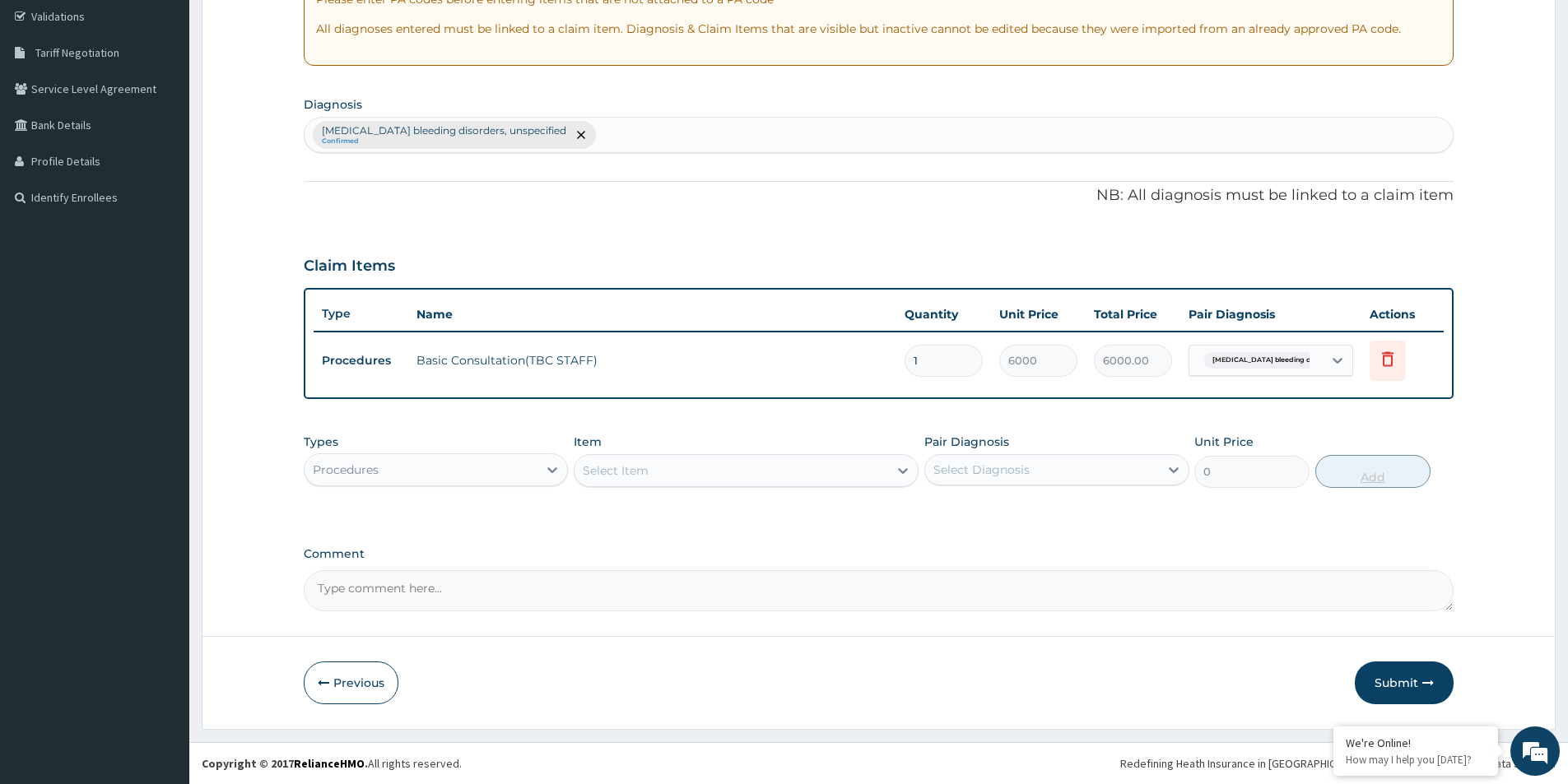
scroll to position [308, 0]
click at [1402, 694] on button "Submit" at bounding box center [1403, 682] width 99 height 43
